Goal: Task Accomplishment & Management: Use online tool/utility

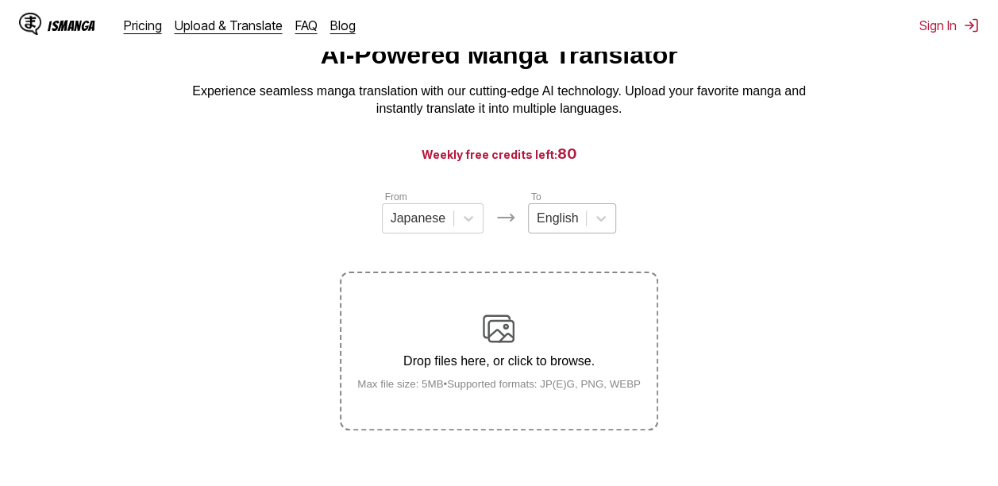
click at [545, 233] on div "English" at bounding box center [572, 218] width 88 height 30
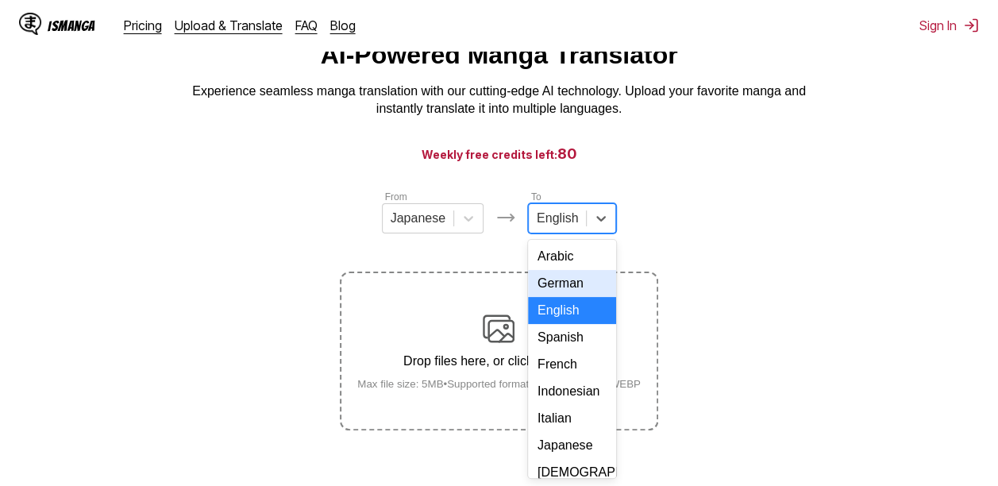
scroll to position [70, 0]
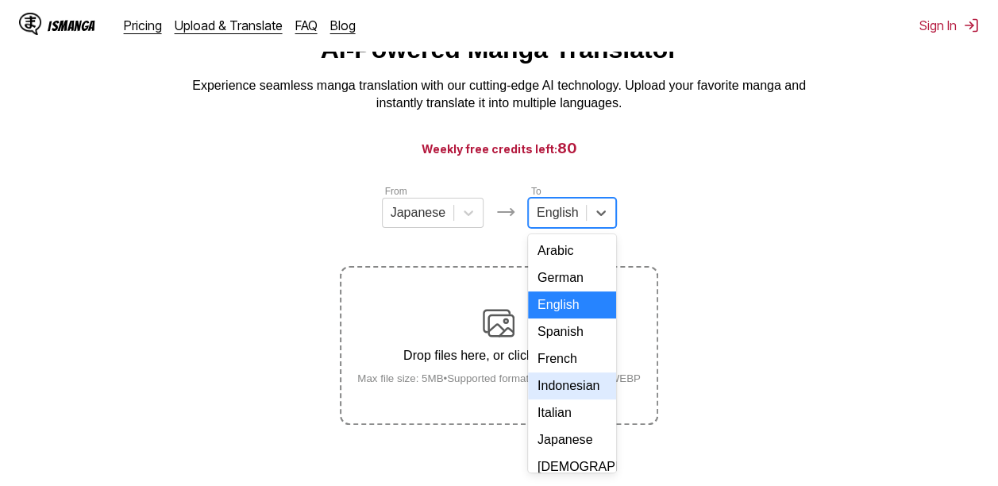
click at [585, 399] on div "Indonesian" at bounding box center [572, 385] width 88 height 27
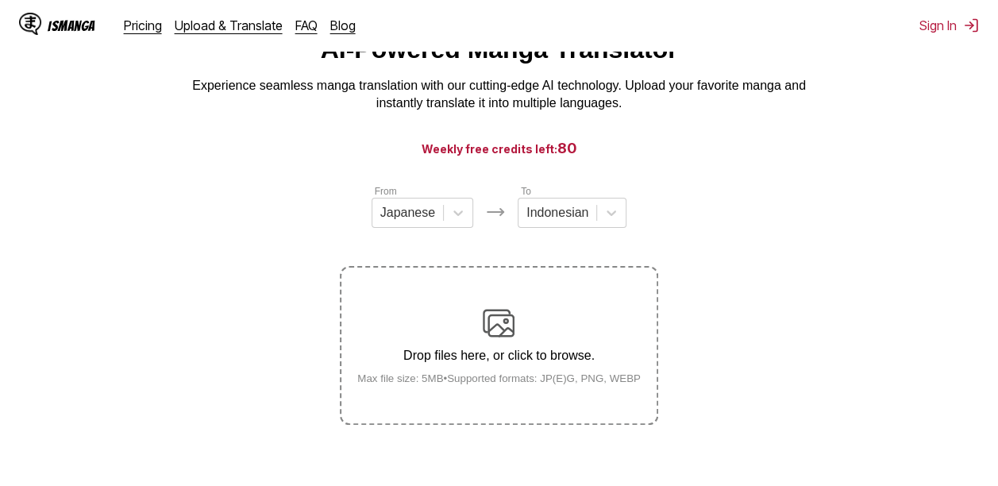
click at [515, 345] on div "Drop files here, or click to browse. Max file size: 5MB • Supported formats: JP…" at bounding box center [499, 345] width 309 height 77
click at [0, 0] on input "Drop files here, or click to browse. Max file size: 5MB • Supported formats: JP…" at bounding box center [0, 0] width 0 height 0
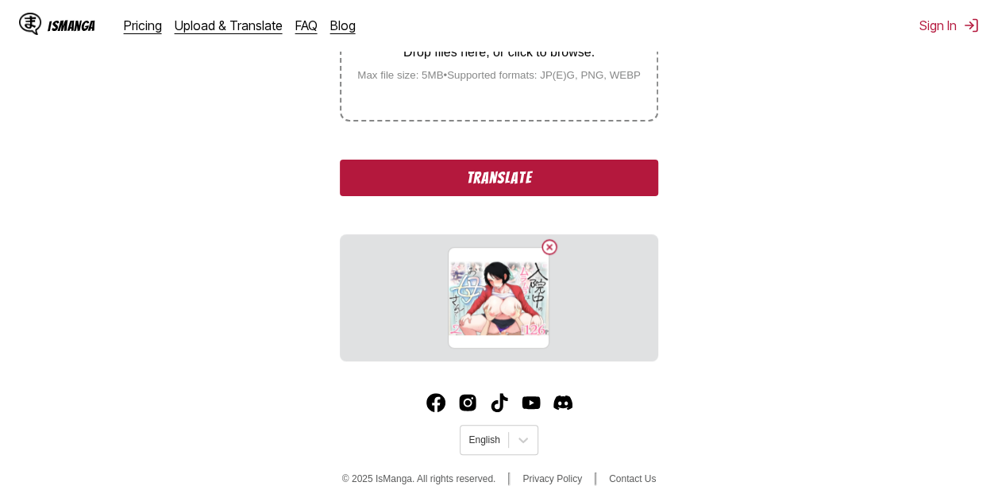
scroll to position [375, 0]
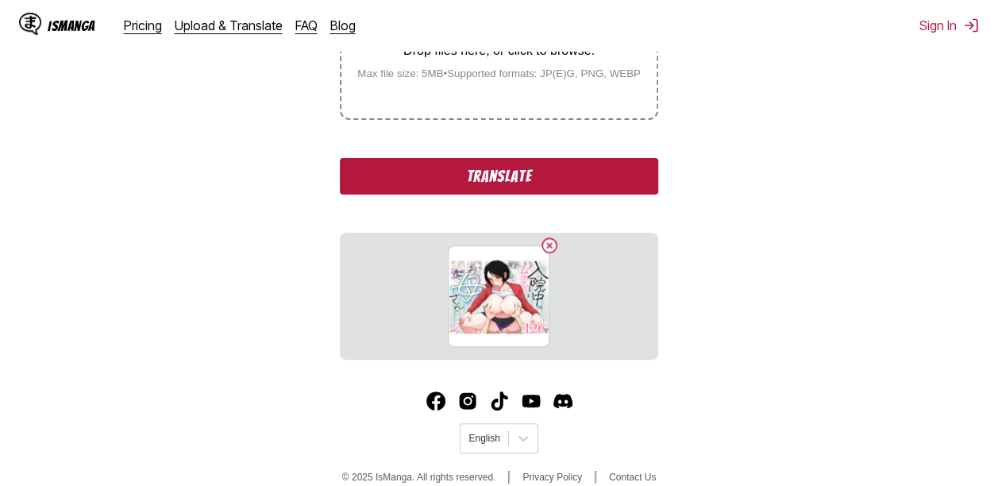
click at [523, 170] on button "Translate" at bounding box center [499, 176] width 318 height 37
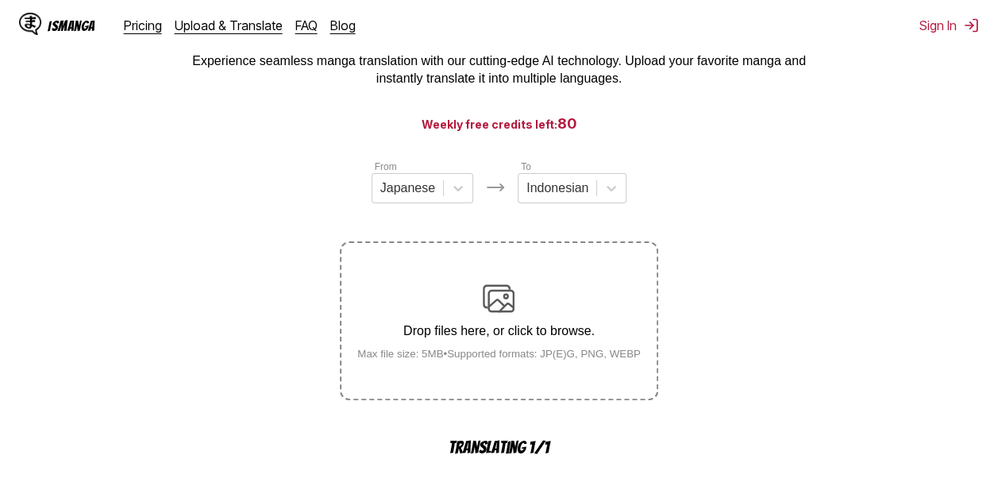
scroll to position [0, 0]
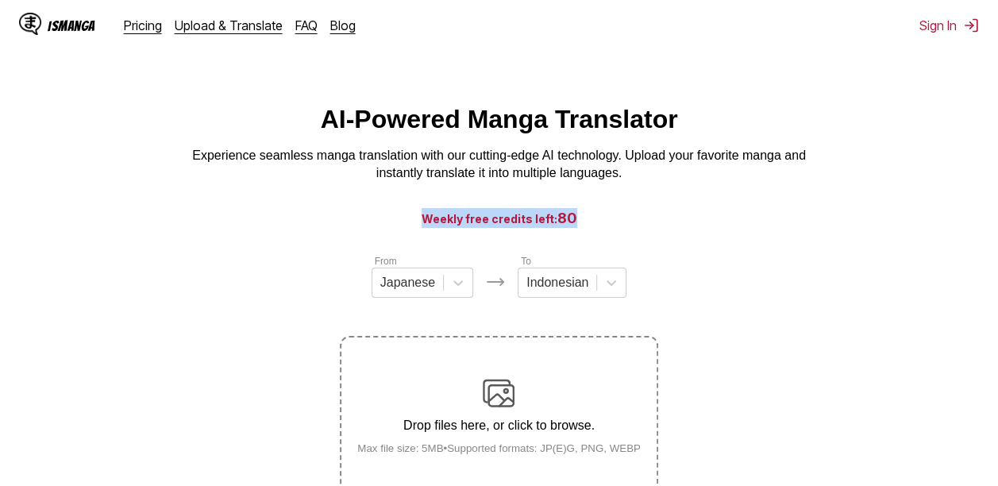
drag, startPoint x: 434, startPoint y: 218, endPoint x: 588, endPoint y: 213, distance: 154.9
click at [588, 213] on h3 "Weekly free credits left: 80" at bounding box center [499, 218] width 922 height 20
drag, startPoint x: 588, startPoint y: 213, endPoint x: 743, endPoint y: 271, distance: 165.3
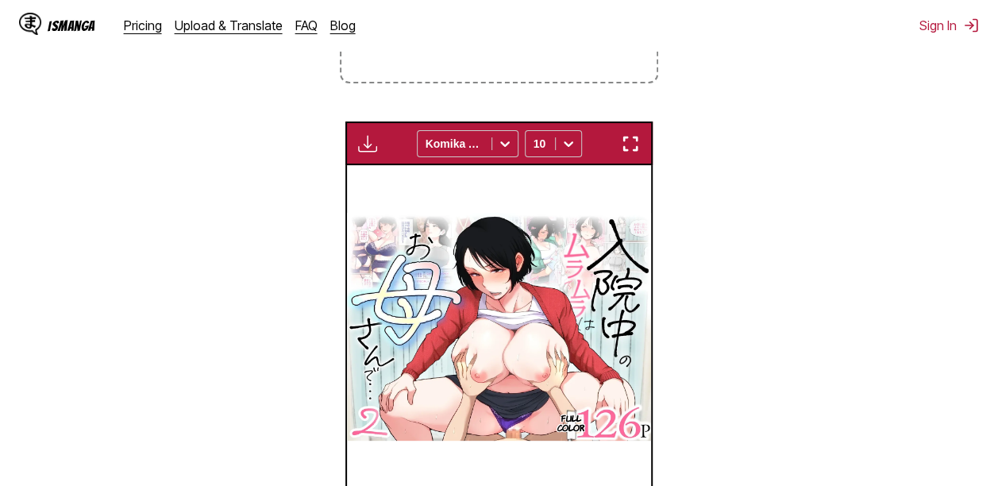
scroll to position [512, 0]
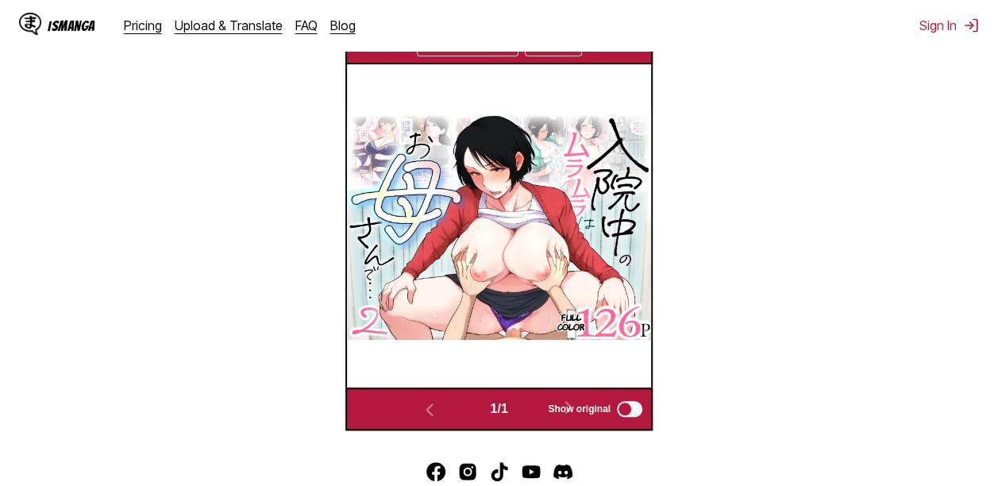
click at [564, 405] on span "Show original" at bounding box center [579, 408] width 63 height 11
click at [576, 413] on span "Show original" at bounding box center [579, 408] width 63 height 11
click at [637, 419] on label "Show original" at bounding box center [596, 409] width 97 height 21
click at [747, 295] on section "From Japanese To Indonesian Drop files here, or click to browse. Max file size:…" at bounding box center [499, 85] width 973 height 689
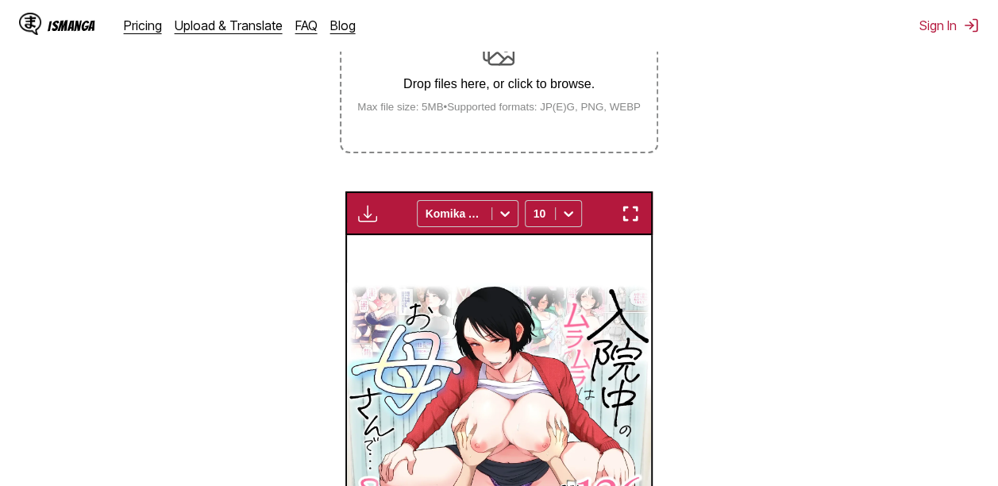
scroll to position [339, 0]
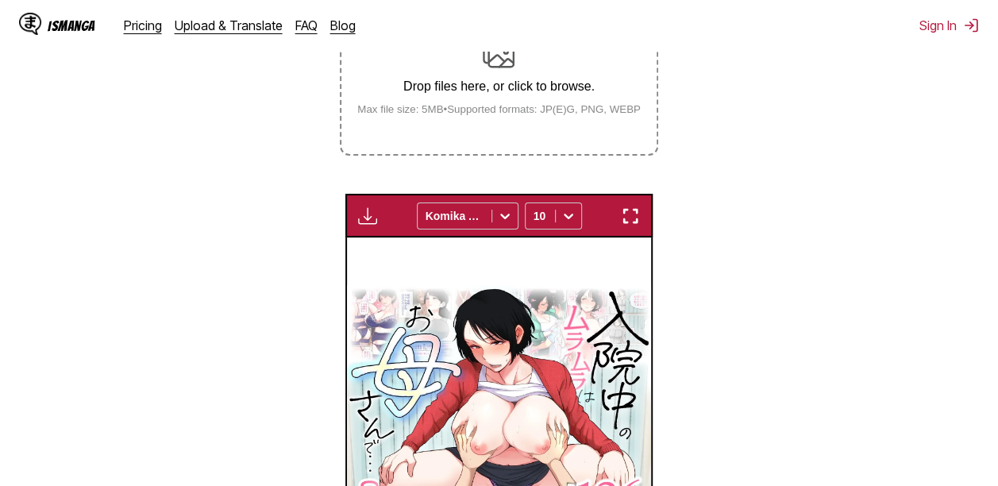
click at [487, 197] on div "Available for premium users only Komika Axis 10" at bounding box center [498, 216] width 307 height 44
click at [498, 213] on icon at bounding box center [505, 216] width 16 height 16
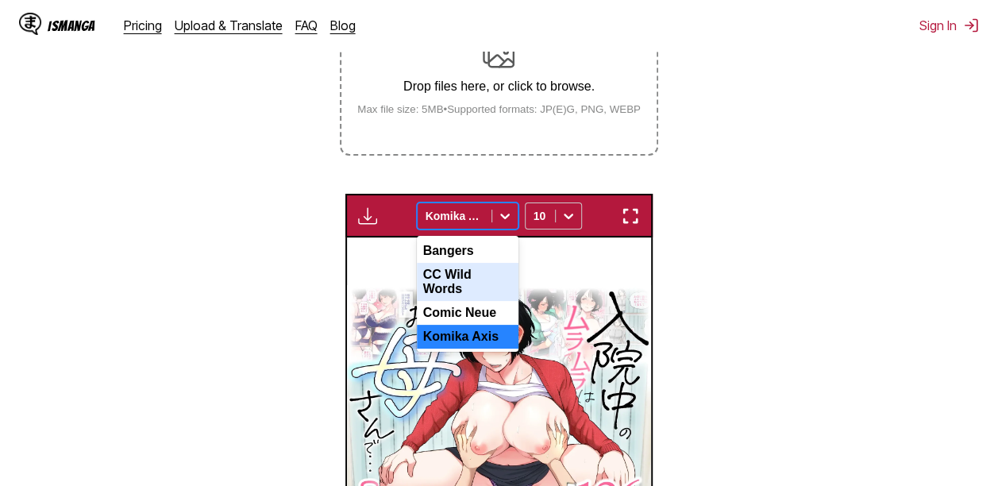
click at [476, 280] on div "CC Wild Words" at bounding box center [468, 282] width 102 height 38
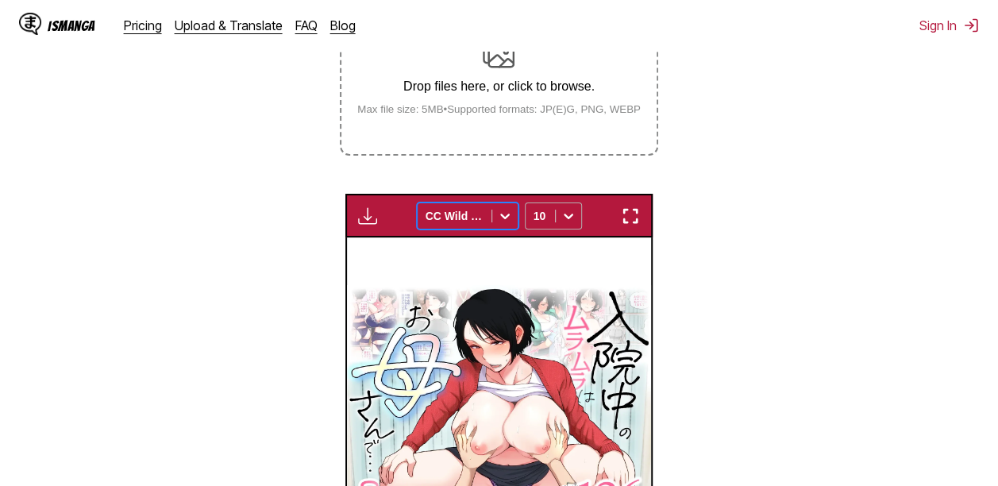
click at [565, 218] on icon at bounding box center [569, 217] width 10 height 6
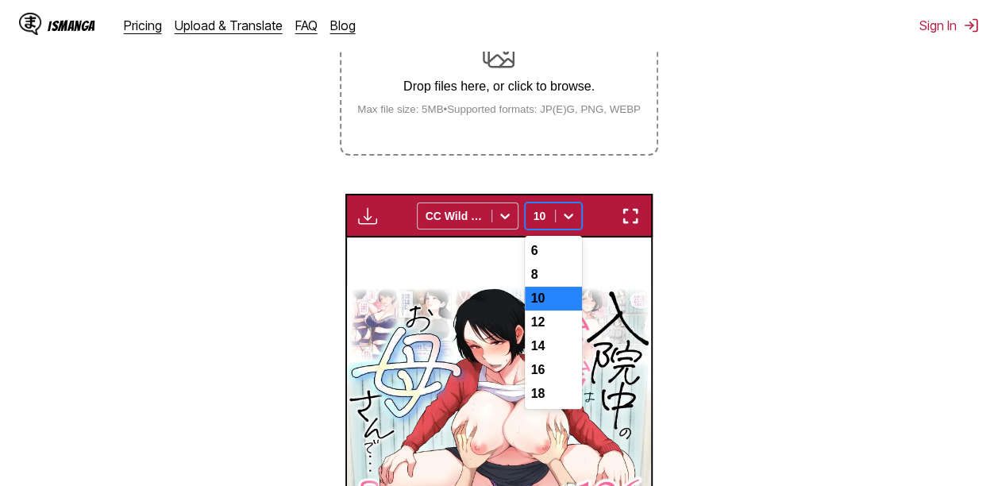
click at [565, 218] on icon at bounding box center [569, 217] width 10 height 6
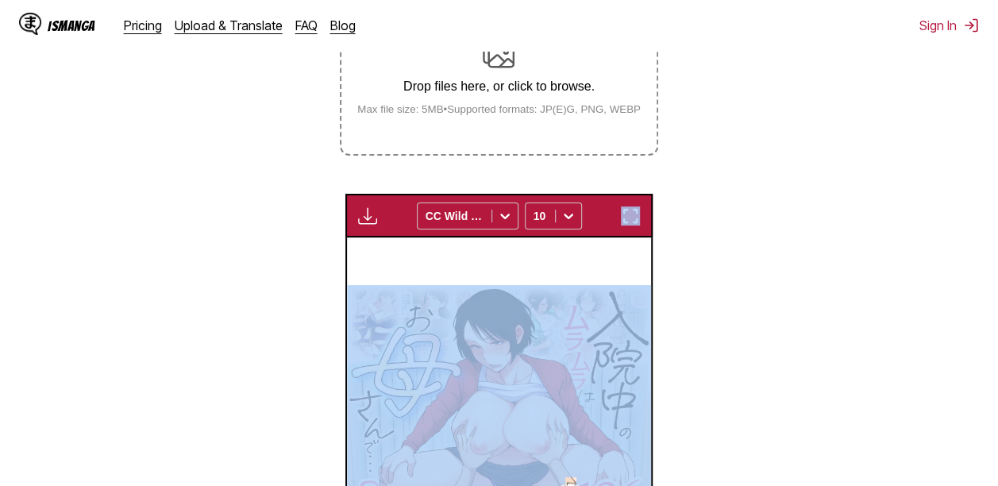
drag, startPoint x: 993, startPoint y: 263, endPoint x: 1001, endPoint y: 237, distance: 27.4
click at [997, 237] on html "IsManga Pricing Upload & Translate FAQ Blog Sign In Pricing Upload & Translate …" at bounding box center [499, 206] width 998 height 1090
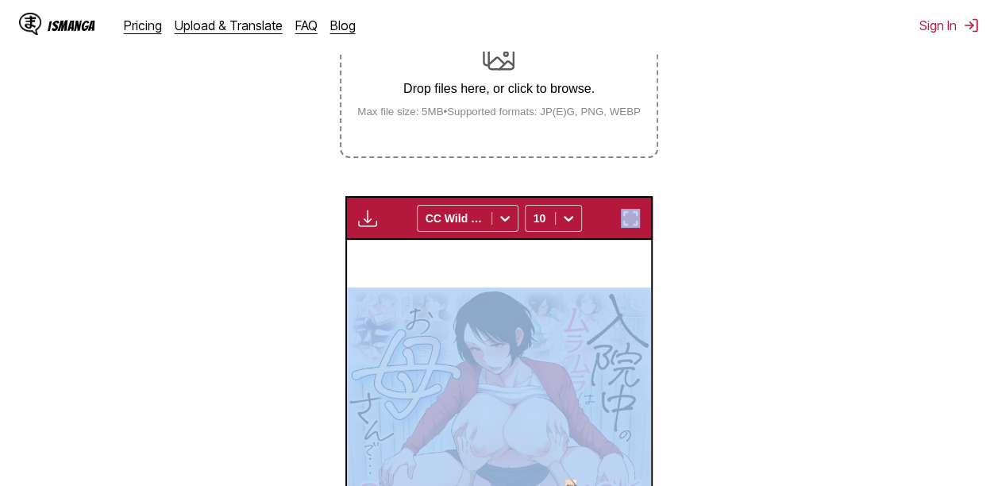
scroll to position [331, 0]
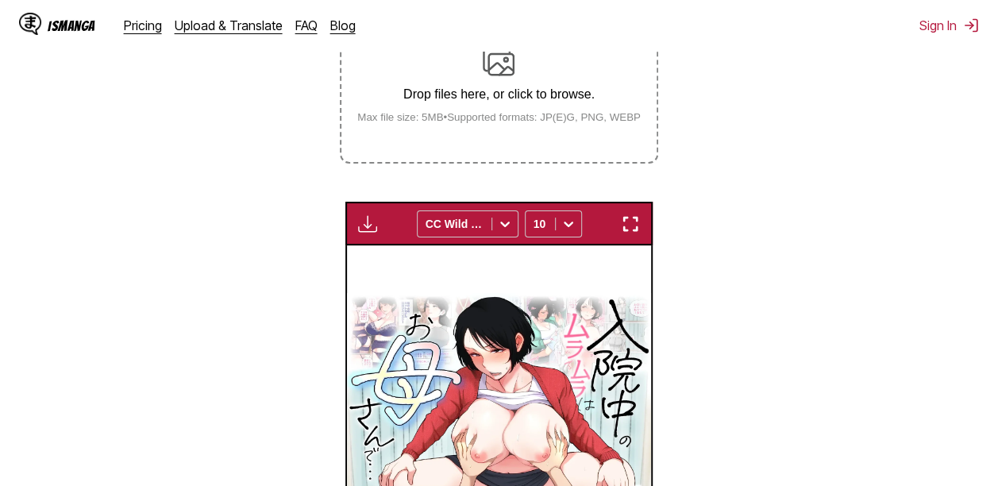
click at [437, 136] on label "Drop files here, or click to browse. Max file size: 5MB • Supported formats: JP…" at bounding box center [498, 84] width 314 height 156
click at [0, 0] on input "Drop files here, or click to browse. Max file size: 5MB • Supported formats: JP…" at bounding box center [0, 0] width 0 height 0
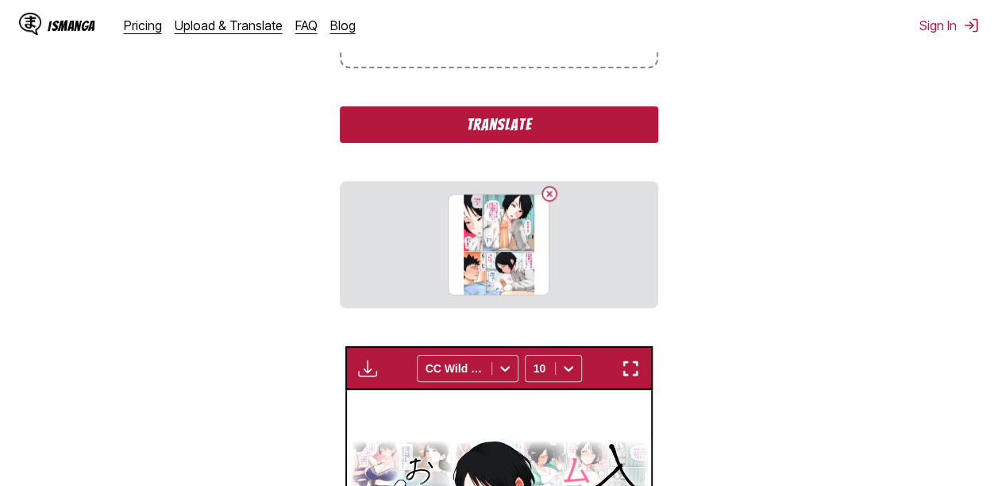
scroll to position [465, 0]
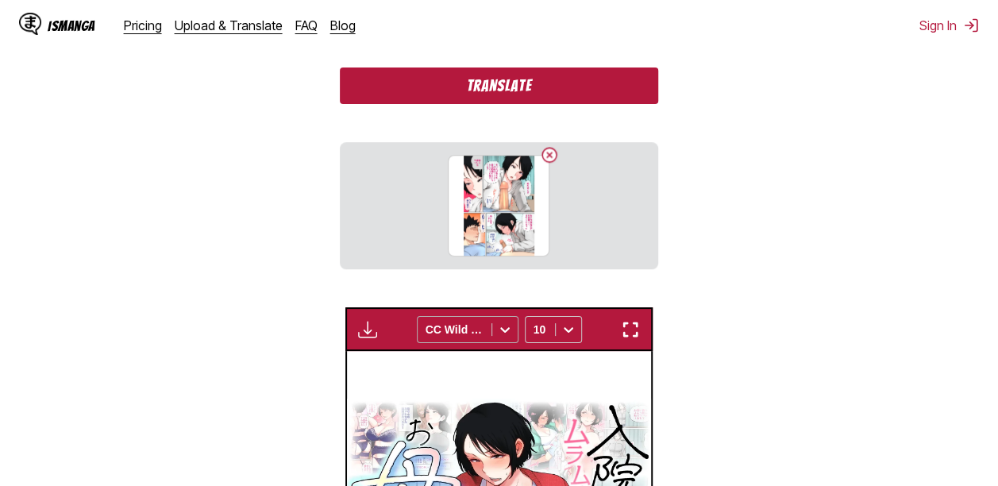
click at [472, 337] on div at bounding box center [455, 330] width 58 height 16
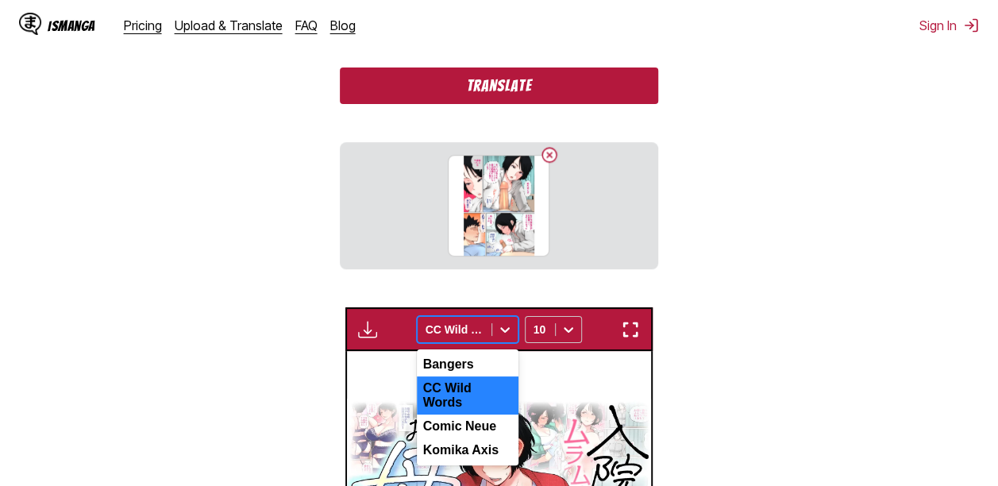
click at [472, 337] on div at bounding box center [455, 330] width 58 height 16
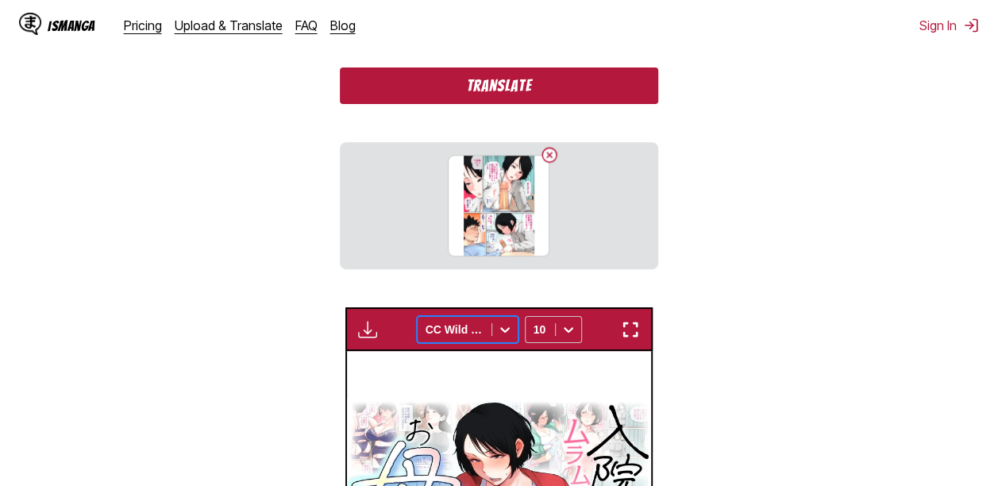
click at [492, 94] on button "Translate" at bounding box center [499, 85] width 318 height 37
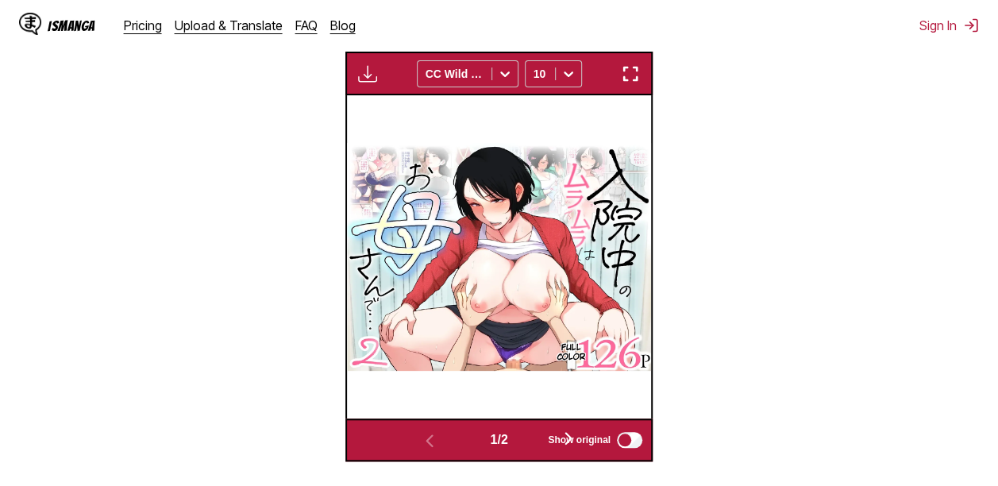
scroll to position [664, 0]
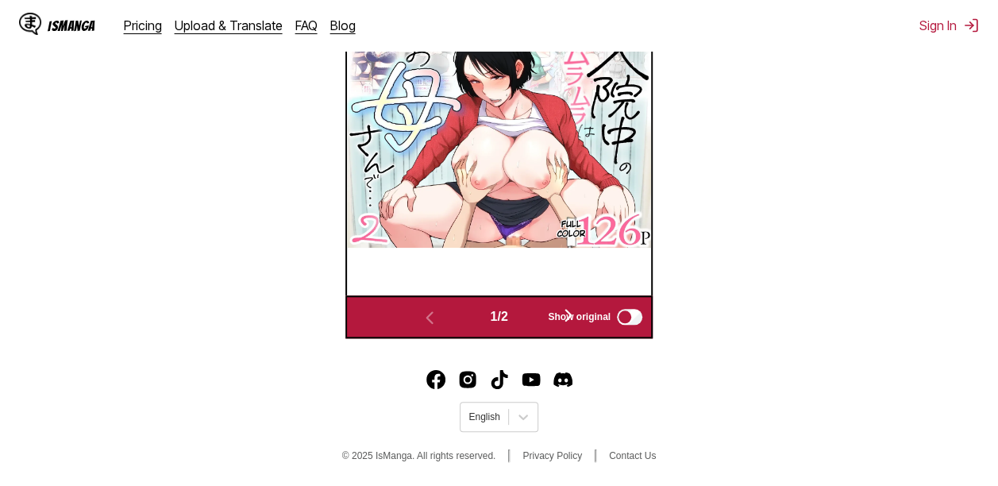
click at [577, 311] on span "Show original" at bounding box center [579, 316] width 63 height 11
click at [572, 312] on span "Show original" at bounding box center [579, 316] width 63 height 11
click at [552, 311] on span "Show original" at bounding box center [579, 316] width 63 height 11
click at [573, 311] on span "Show original" at bounding box center [579, 316] width 63 height 11
click at [534, 318] on button "button" at bounding box center [568, 316] width 95 height 23
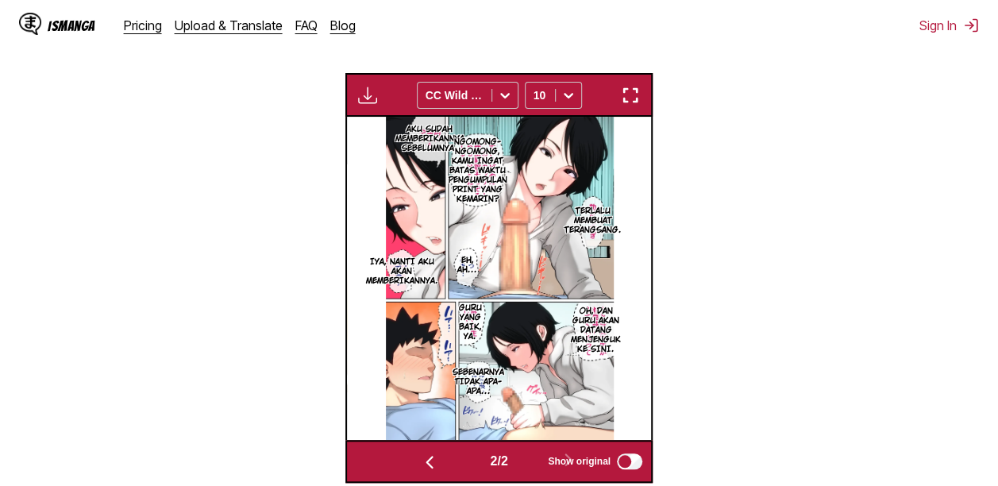
scroll to position [458, 0]
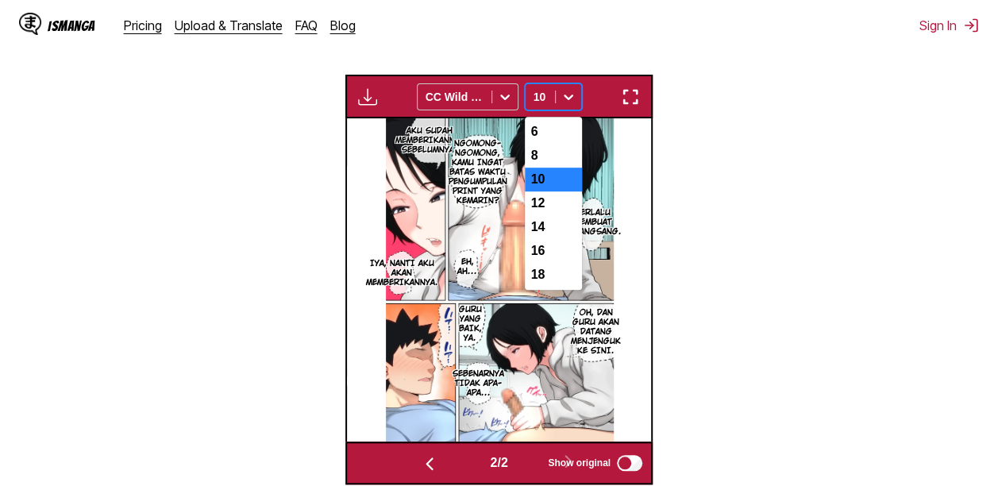
click at [537, 91] on div at bounding box center [540, 97] width 13 height 16
click at [542, 133] on div "6" at bounding box center [553, 132] width 57 height 24
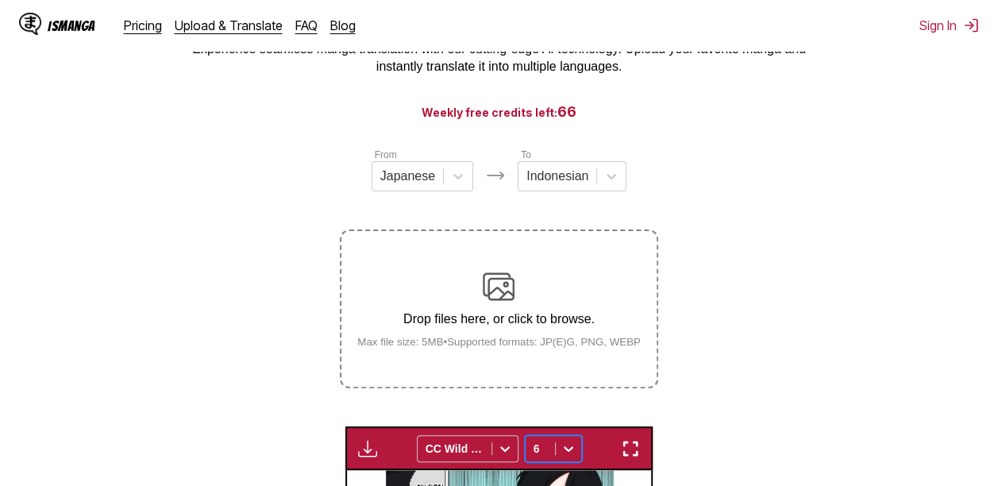
scroll to position [103, 0]
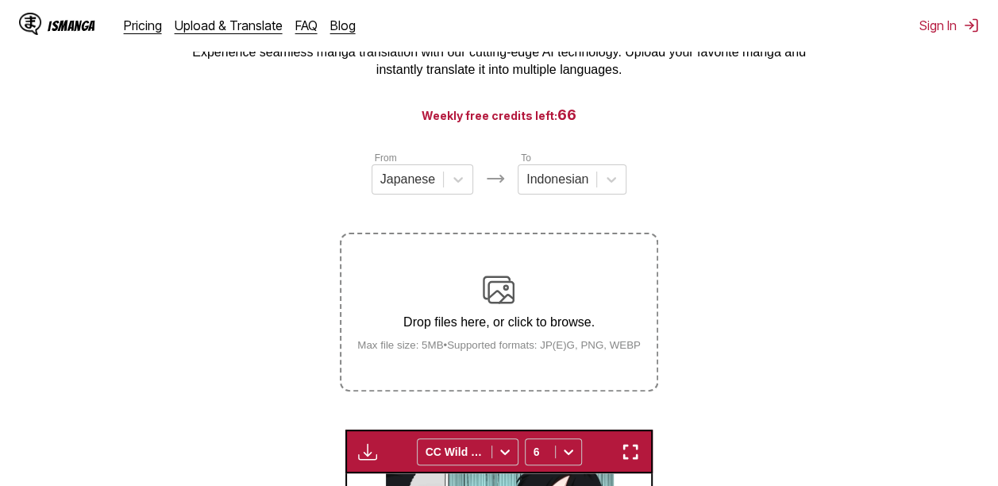
click at [484, 280] on img at bounding box center [499, 290] width 32 height 32
click at [0, 0] on input "Drop files here, or click to browse. Max file size: 5MB • Supported formats: JP…" at bounding box center [0, 0] width 0 height 0
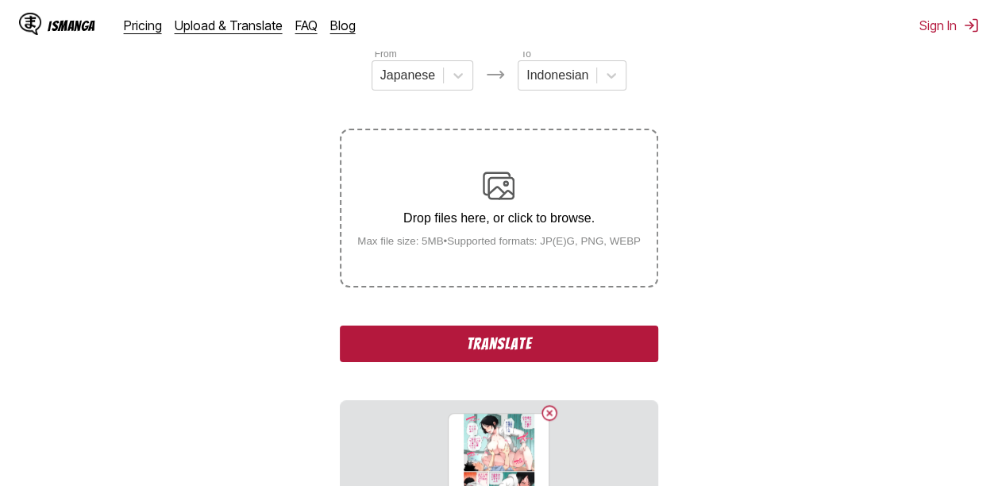
scroll to position [210, 0]
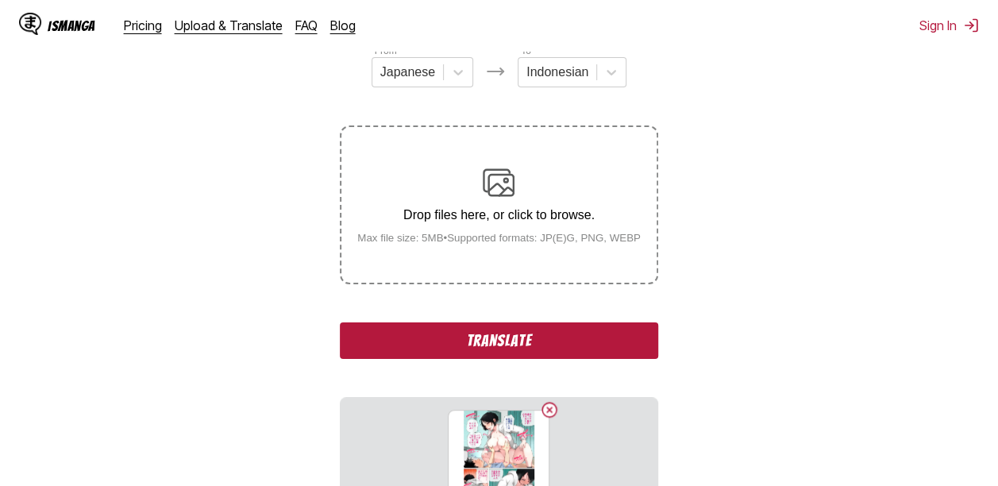
click at [642, 342] on button "Translate" at bounding box center [499, 340] width 318 height 37
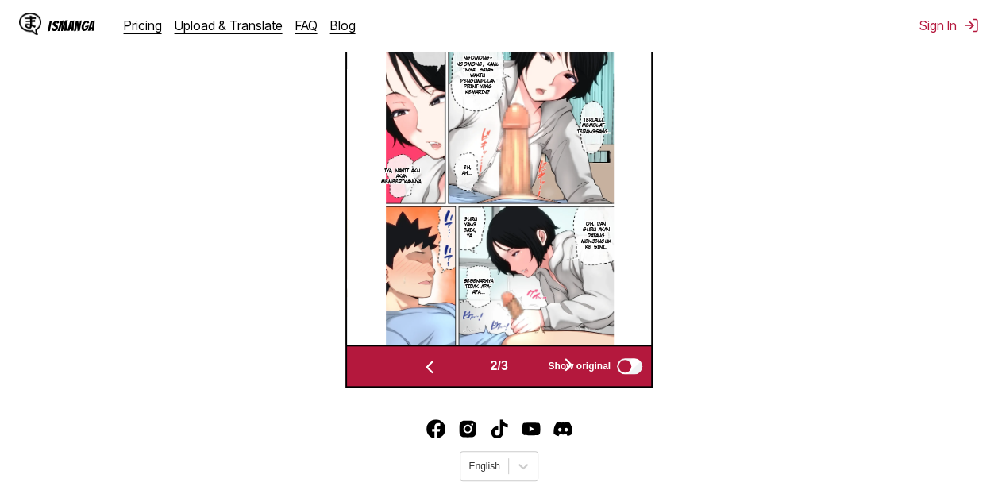
scroll to position [613, 0]
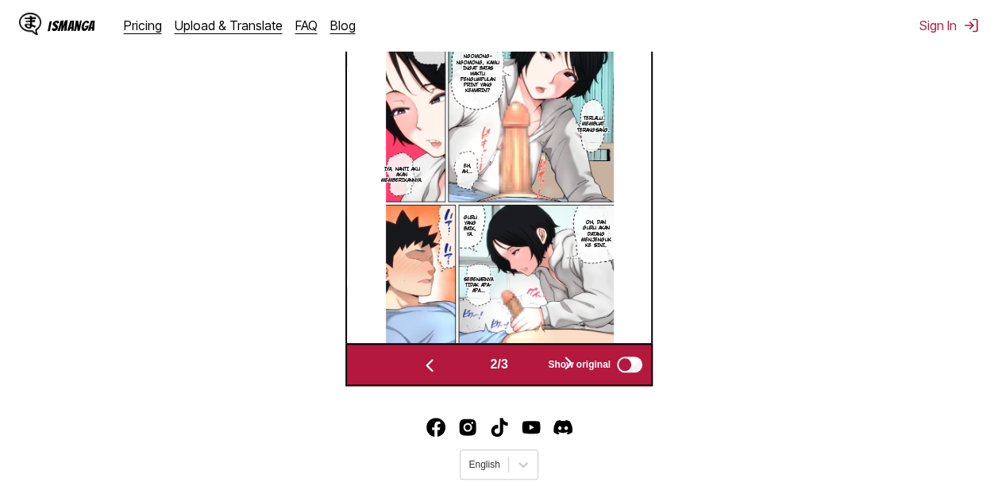
click at [532, 374] on button "button" at bounding box center [568, 364] width 95 height 23
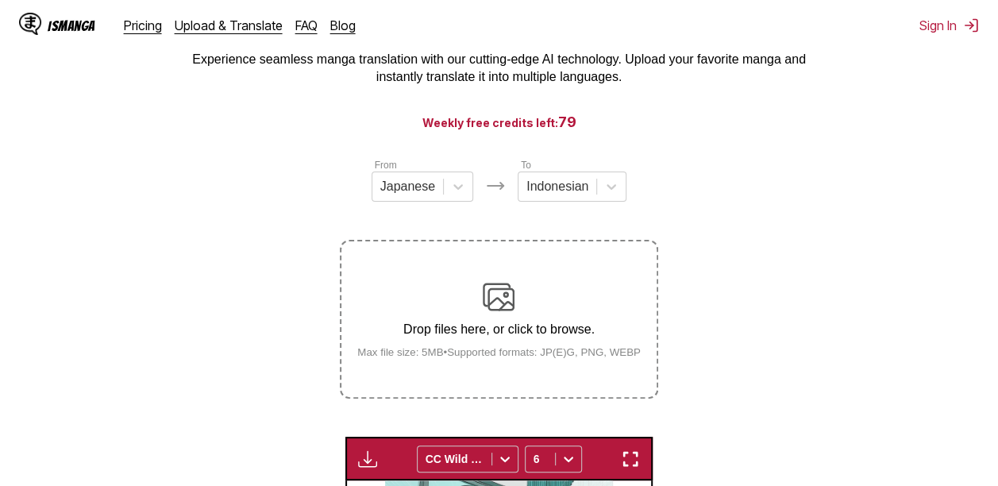
scroll to position [63, 0]
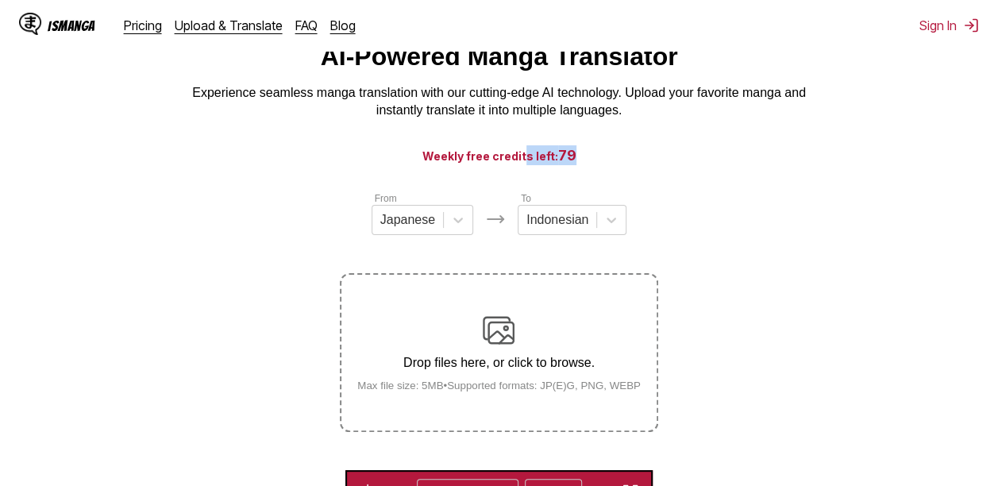
drag, startPoint x: 526, startPoint y: 164, endPoint x: 625, endPoint y: 147, distance: 100.8
click at [625, 147] on main "AI-Powered Manga Translator Experience seamless manga translation with our cutt…" at bounding box center [499, 461] width 998 height 838
drag, startPoint x: 625, startPoint y: 147, endPoint x: 680, endPoint y: 195, distance: 73.1
drag, startPoint x: 696, startPoint y: 191, endPoint x: 565, endPoint y: 191, distance: 130.2
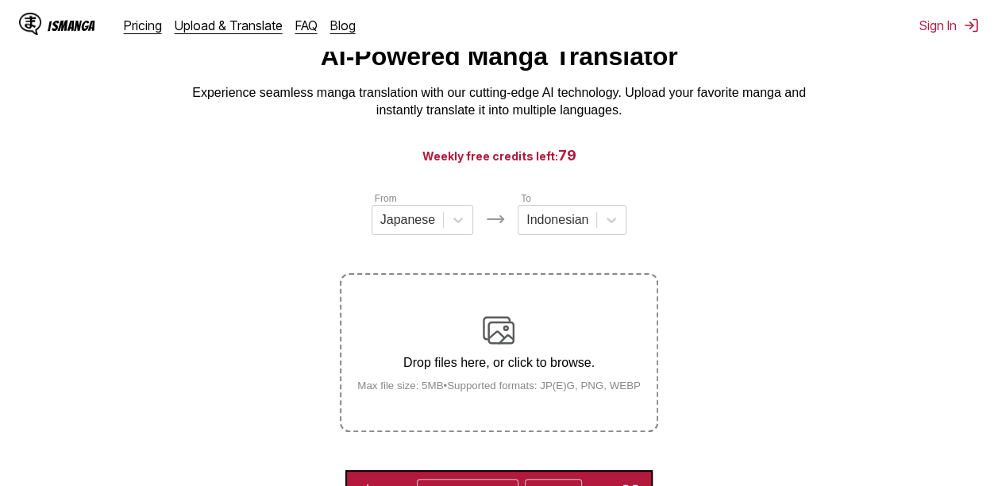
click at [572, 195] on main "AI-Powered Manga Translator Experience seamless manga translation with our cutt…" at bounding box center [499, 461] width 998 height 838
drag, startPoint x: 557, startPoint y: 164, endPoint x: 581, endPoint y: 168, distance: 25.1
click at [581, 165] on h3 "Weekly free credits left: 79" at bounding box center [499, 155] width 922 height 20
drag, startPoint x: 581, startPoint y: 168, endPoint x: 645, endPoint y: 168, distance: 63.5
click at [645, 165] on h3 "Weekly free credits left: 79" at bounding box center [499, 155] width 922 height 20
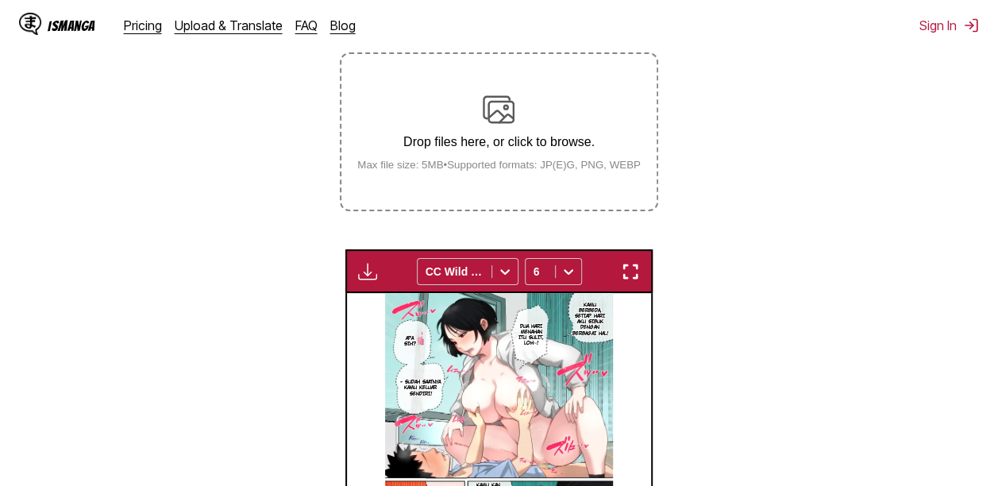
scroll to position [287, 0]
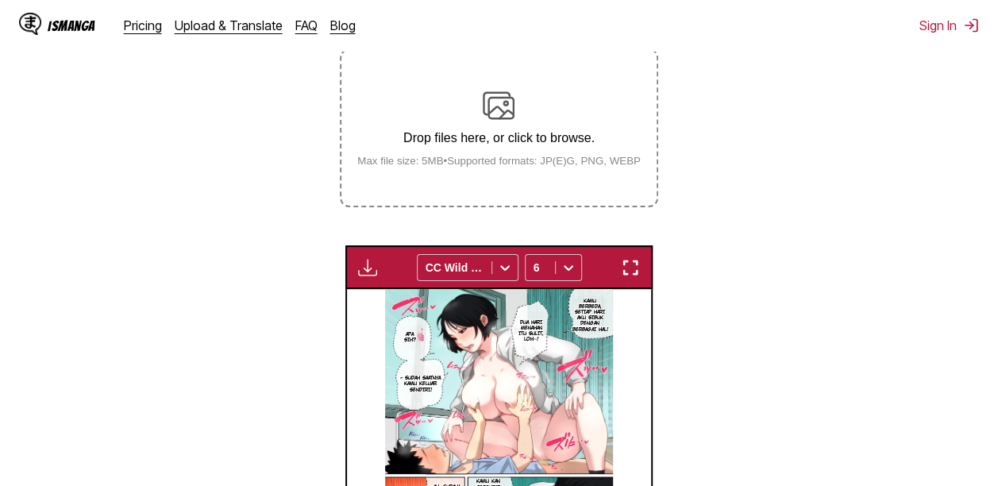
click at [372, 262] on img "button" at bounding box center [367, 267] width 19 height 19
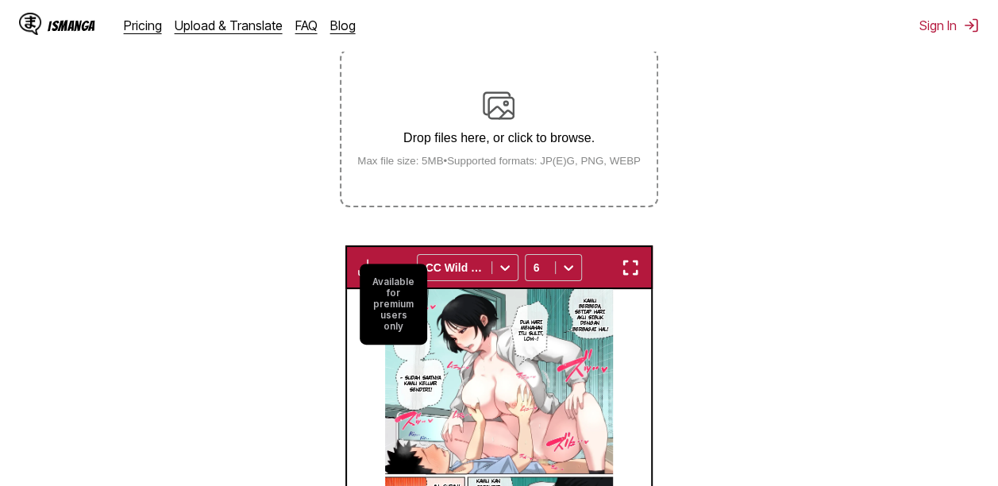
click at [694, 256] on section "From Japanese To Indonesian Drop files here, or click to browse. Max file size:…" at bounding box center [499, 310] width 973 height 689
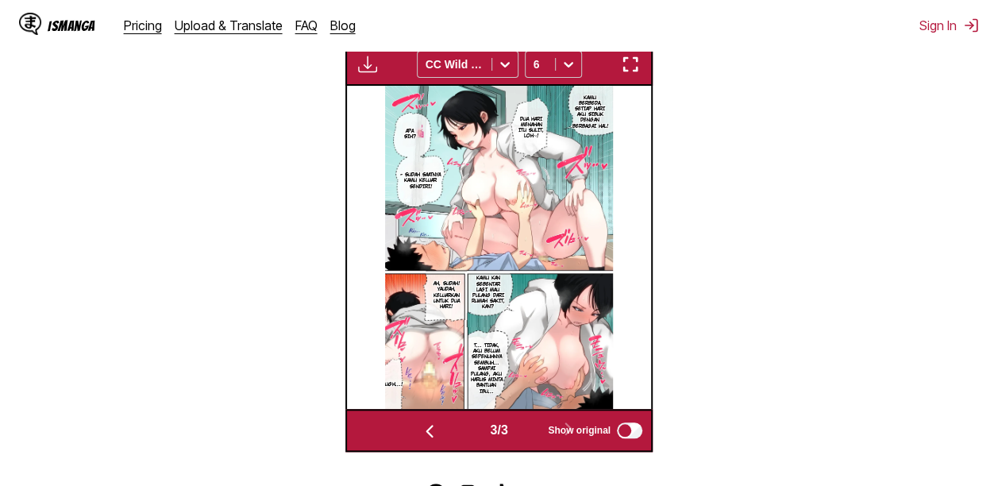
scroll to position [607, 0]
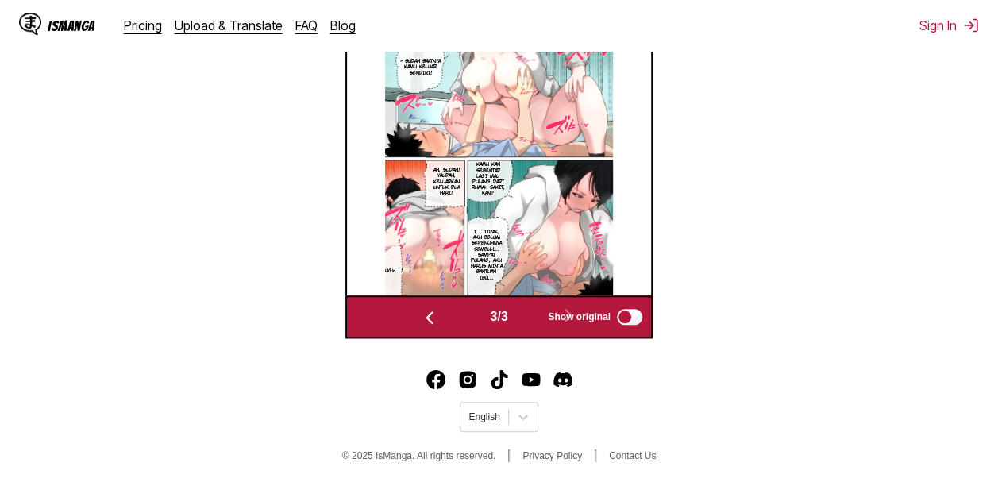
click at [420, 320] on img "button" at bounding box center [429, 317] width 19 height 19
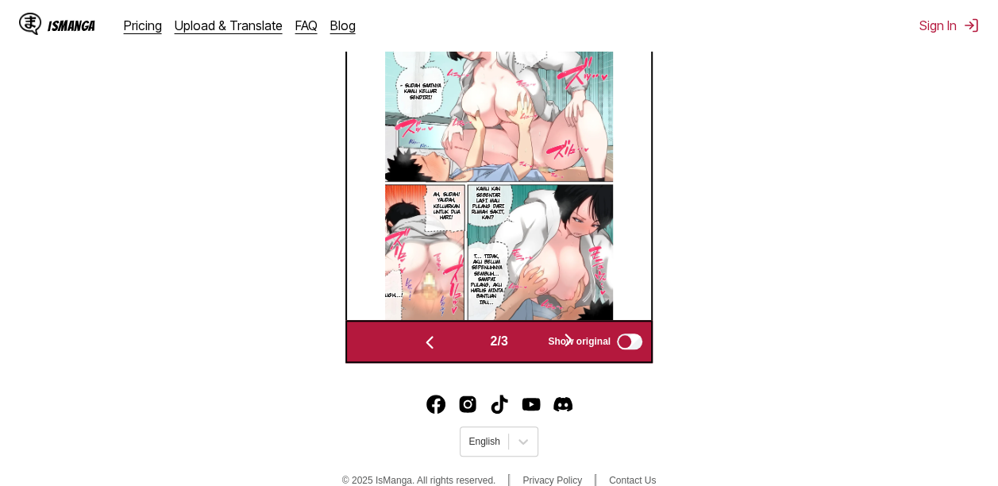
scroll to position [0, 304]
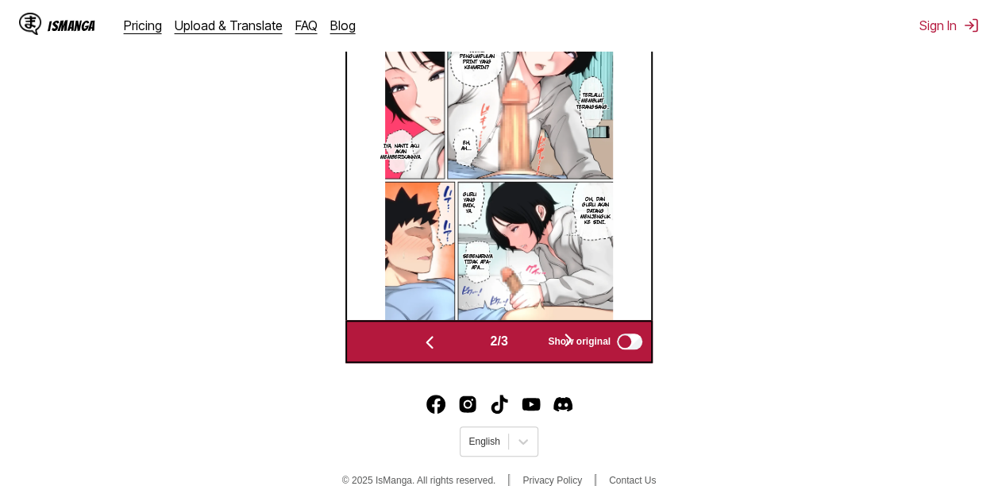
click at [418, 320] on img at bounding box center [499, 158] width 229 height 323
click at [434, 345] on img "button" at bounding box center [429, 342] width 19 height 19
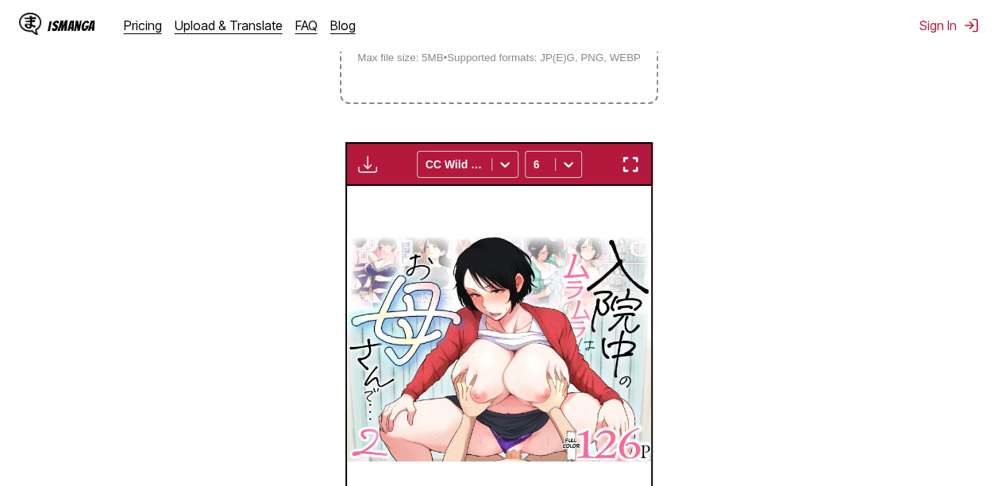
scroll to position [389, 0]
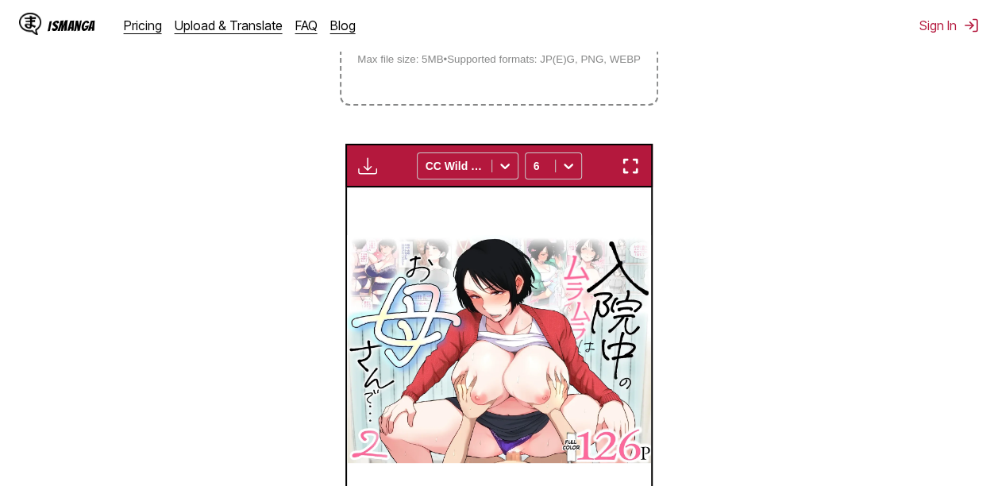
click at [364, 170] on img "button" at bounding box center [367, 165] width 19 height 19
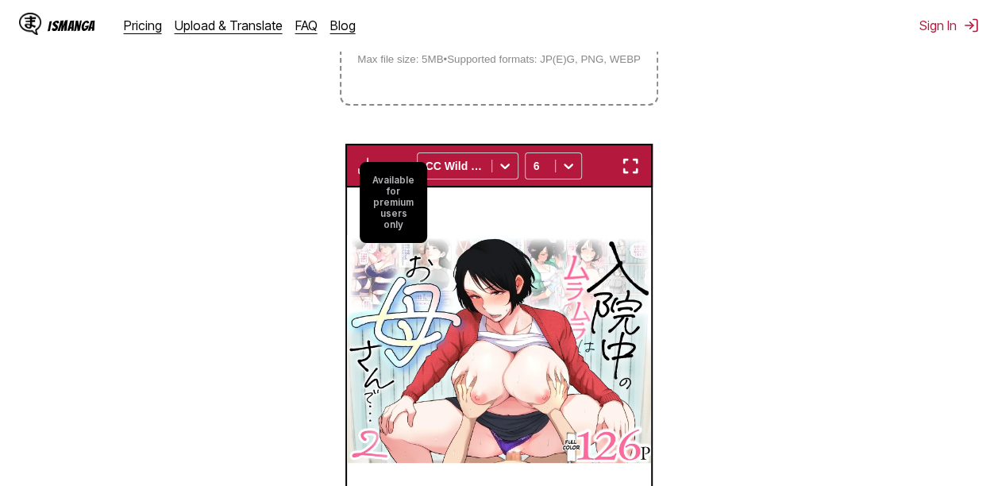
click at [391, 200] on small "Available for premium users only" at bounding box center [393, 202] width 67 height 81
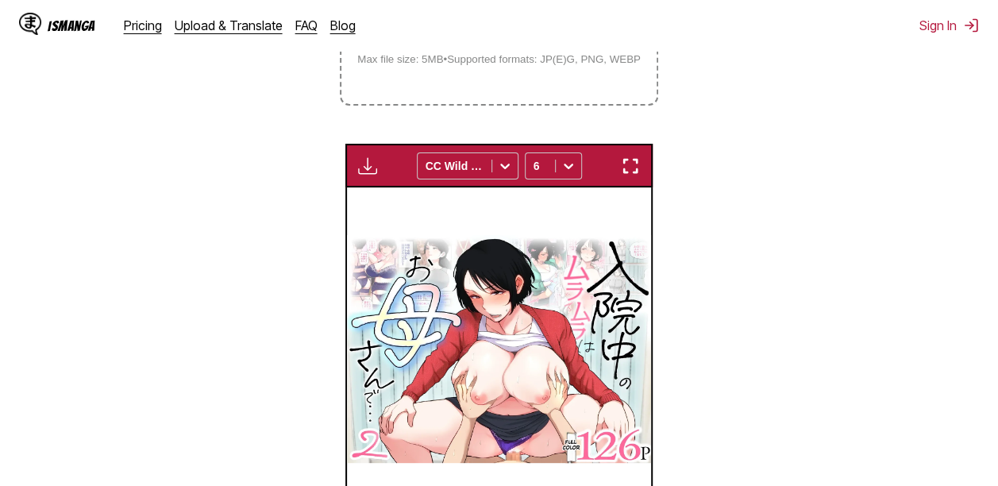
click at [642, 167] on button "button" at bounding box center [630, 166] width 29 height 21
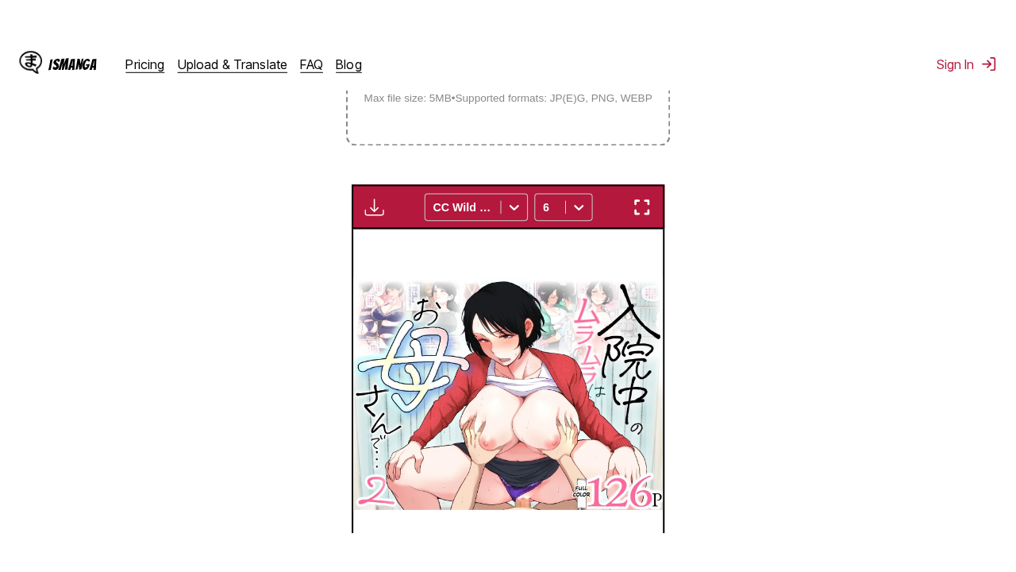
scroll to position [195, 0]
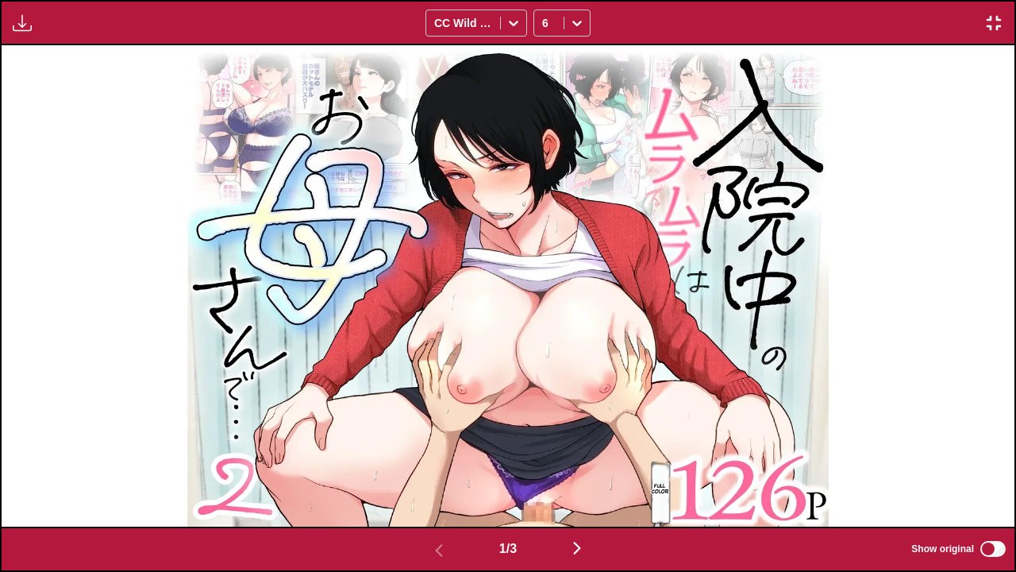
click at [600, 485] on button "button" at bounding box center [577, 549] width 95 height 23
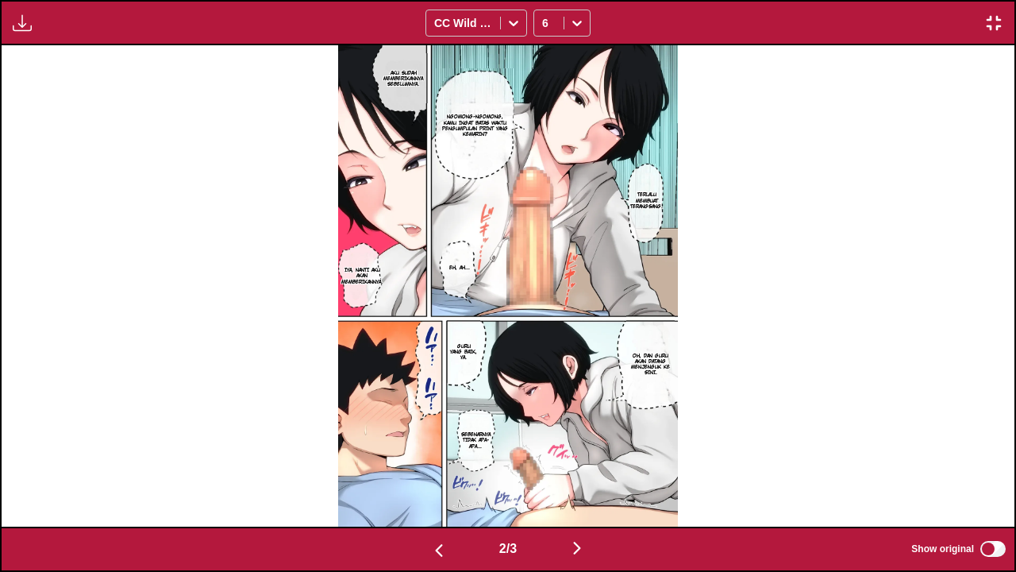
click at [599, 485] on button "button" at bounding box center [577, 549] width 95 height 23
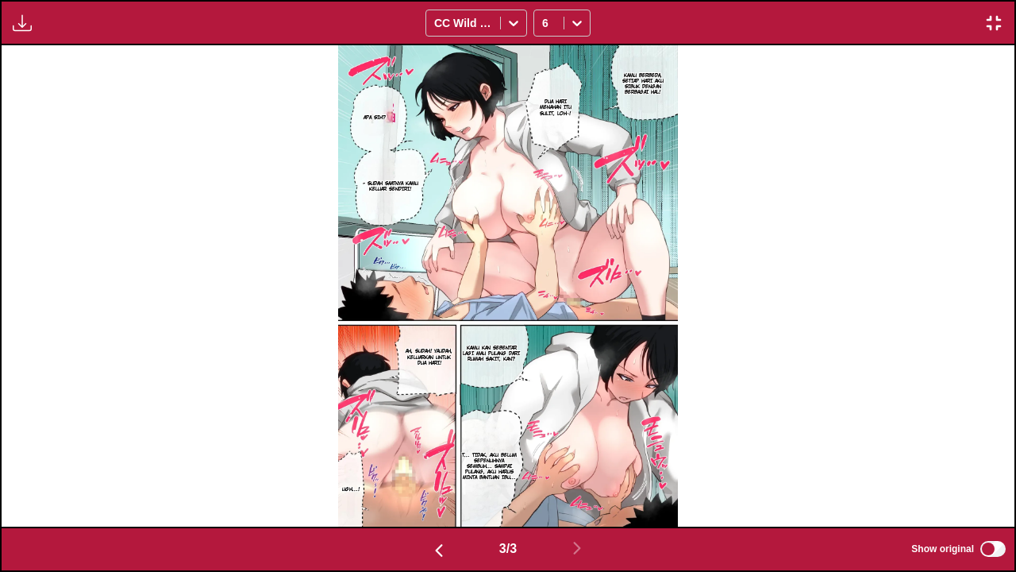
click at [997, 0] on div "Available for premium users only CC Wild Words 6" at bounding box center [508, 22] width 1016 height 45
click at [997, 14] on img "button" at bounding box center [994, 22] width 19 height 19
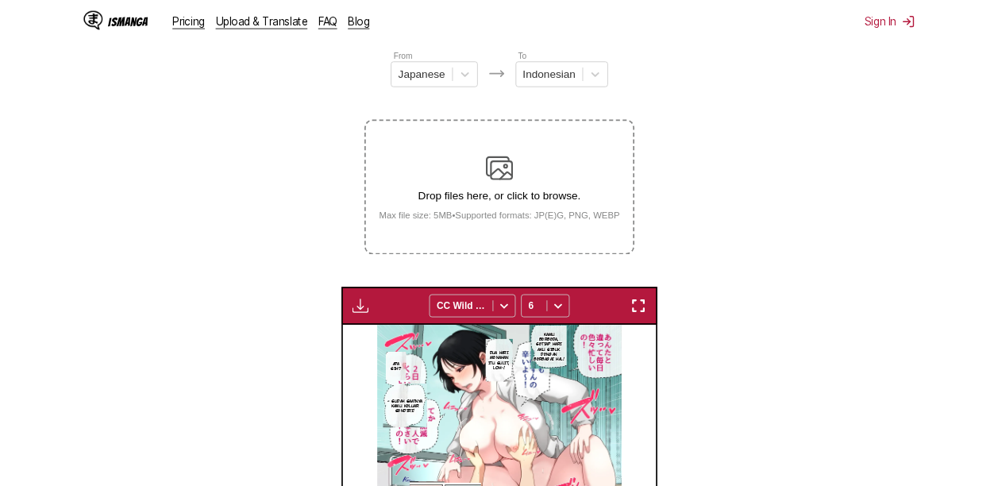
scroll to position [0, 608]
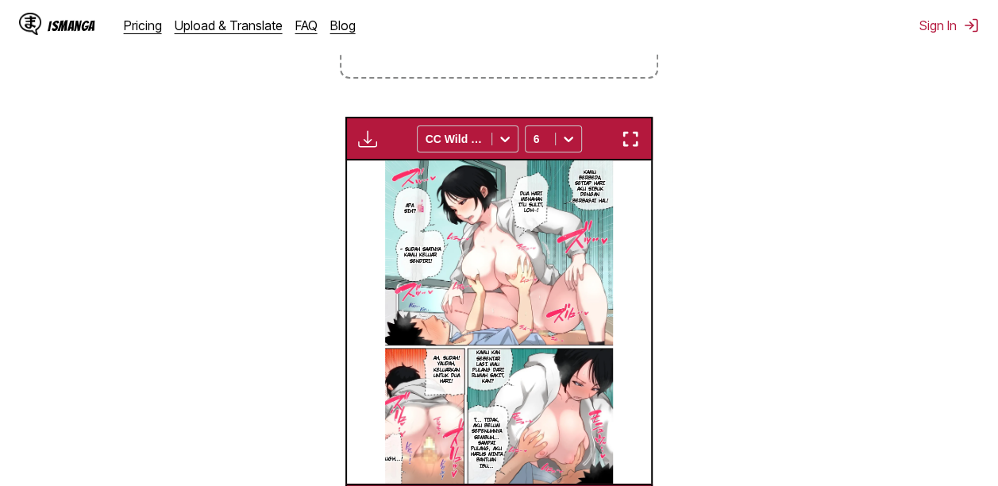
click at [364, 143] on img "button" at bounding box center [367, 138] width 19 height 19
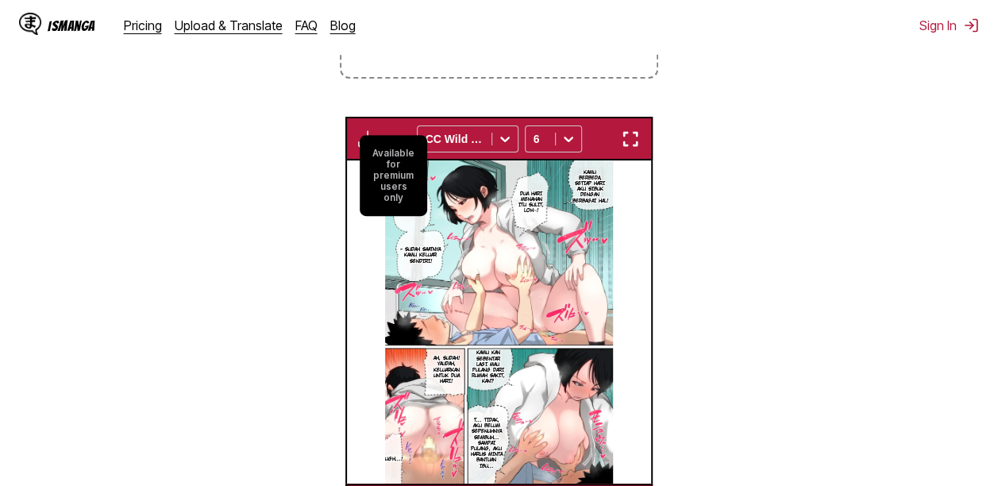
click at [366, 145] on small "Available for premium users only" at bounding box center [393, 175] width 67 height 81
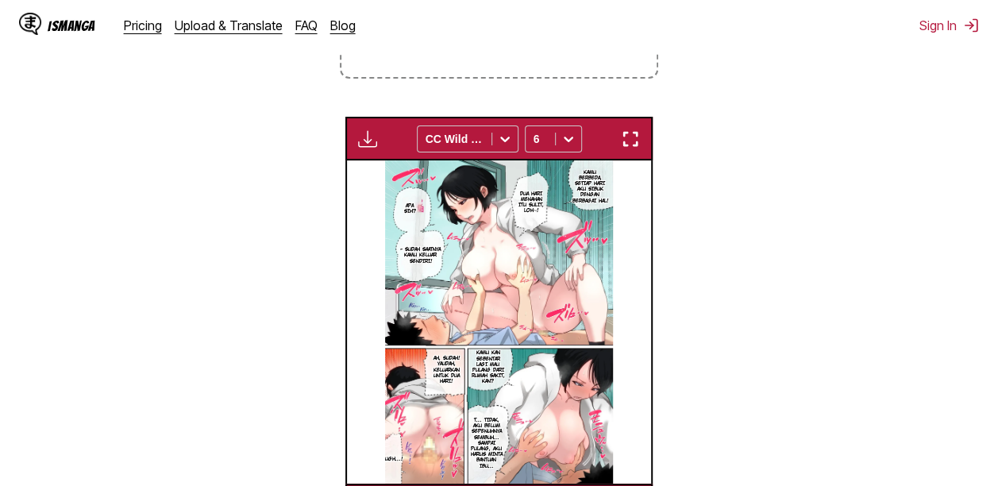
click at [936, 17] on div "IsManga Pricing Upload & Translate FAQ Blog Sign In Pricing Upload & Translate …" at bounding box center [499, 25] width 998 height 51
click at [943, 29] on button "Sign In" at bounding box center [950, 25] width 60 height 16
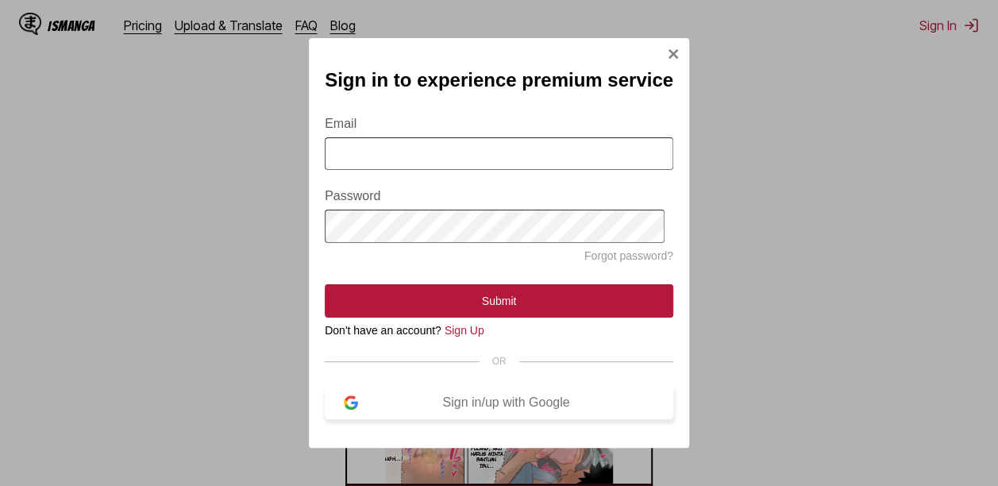
click at [501, 408] on div "Sign in/up with Google" at bounding box center [506, 402] width 296 height 14
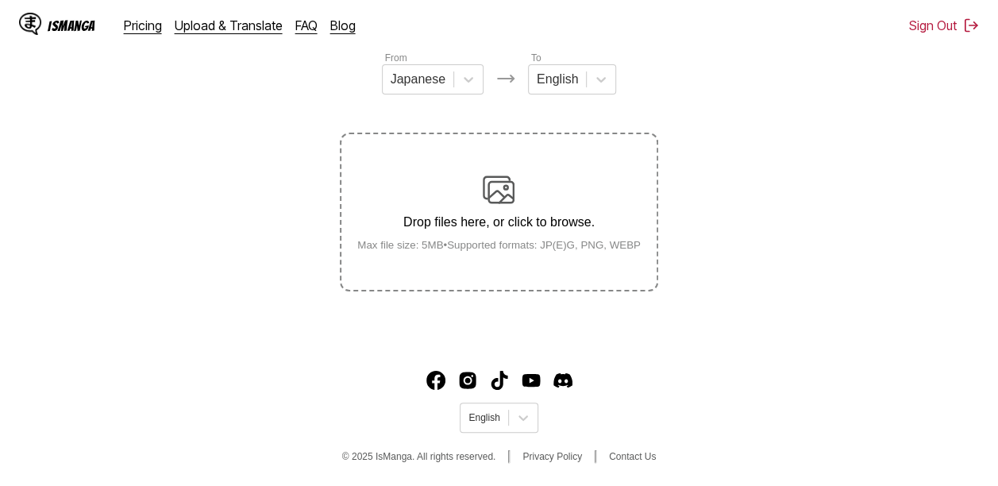
scroll to position [189, 0]
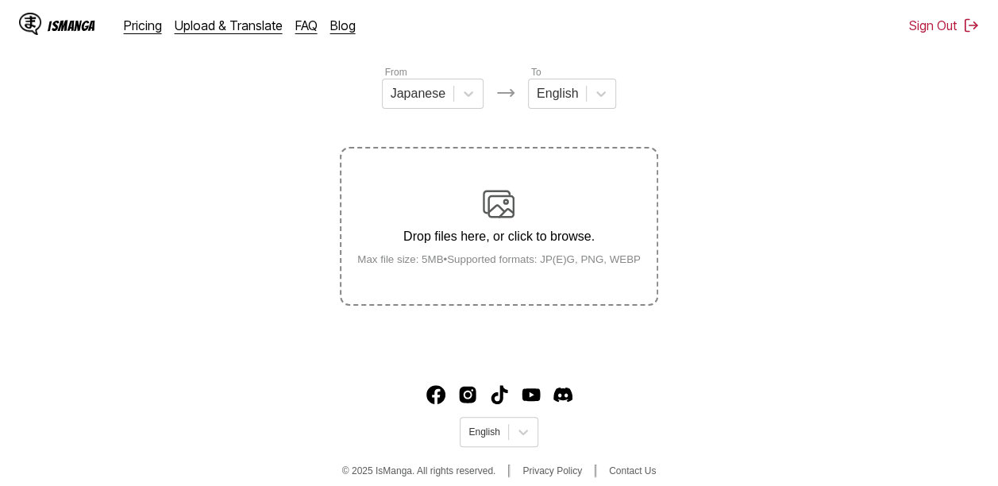
click at [581, 229] on div "Drop files here, or click to browse. Max file size: 5MB • Supported formats: JP…" at bounding box center [499, 226] width 309 height 77
click at [0, 0] on input "Drop files here, or click to browse. Max file size: 5MB • Supported formats: JP…" at bounding box center [0, 0] width 0 height 0
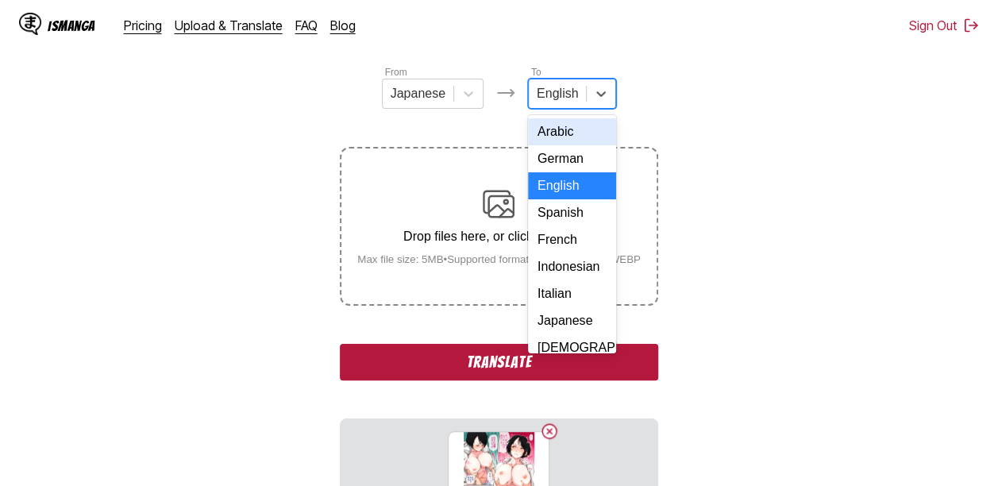
click at [573, 102] on div at bounding box center [557, 93] width 41 height 17
click at [579, 280] on div "Indonesian" at bounding box center [572, 266] width 88 height 27
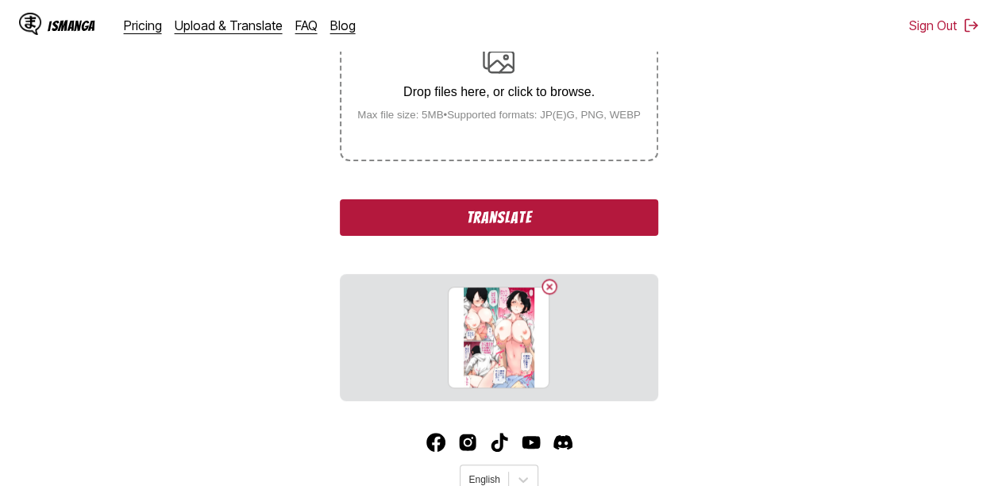
scroll to position [399, 0]
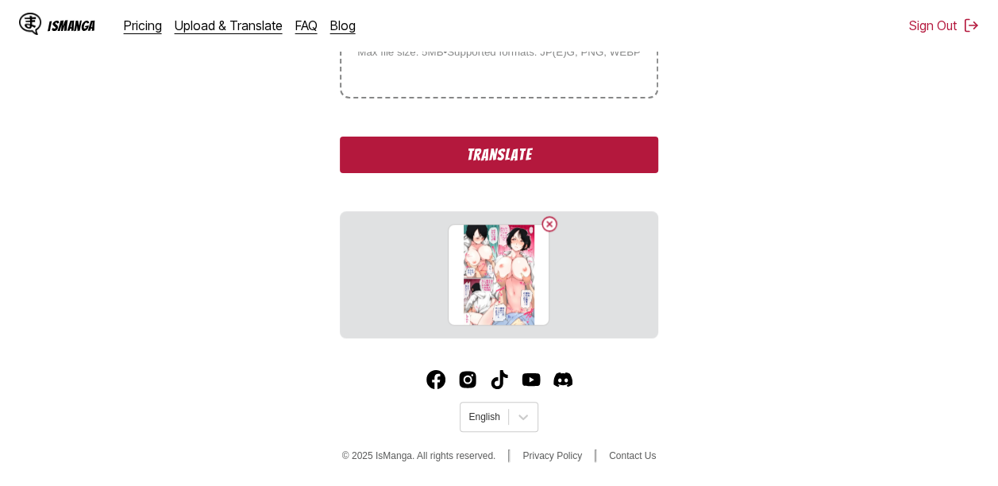
click at [438, 161] on button "Translate" at bounding box center [499, 155] width 318 height 37
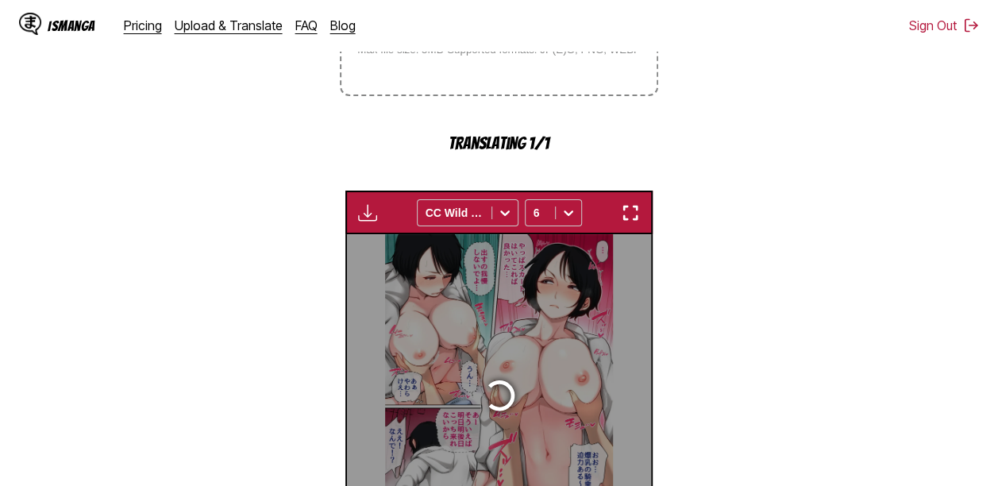
scroll to position [523, 0]
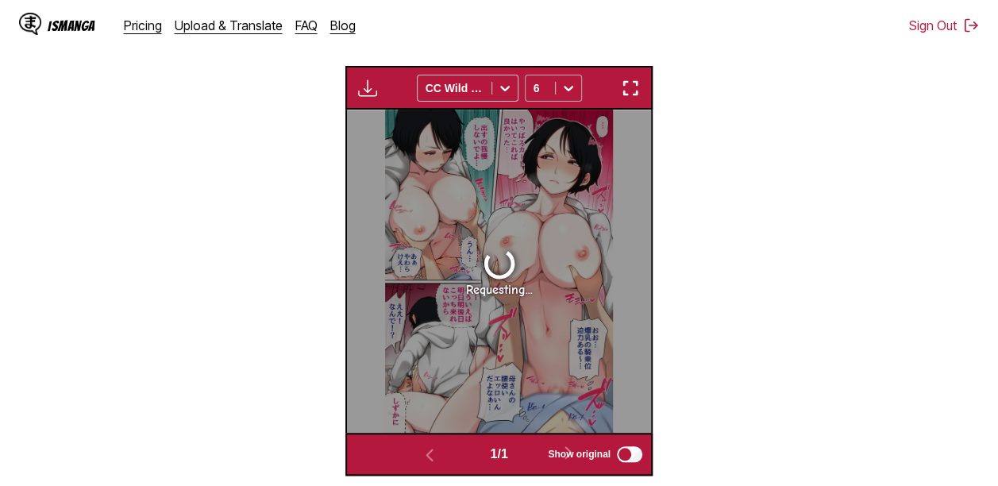
click at [562, 94] on icon at bounding box center [569, 88] width 16 height 16
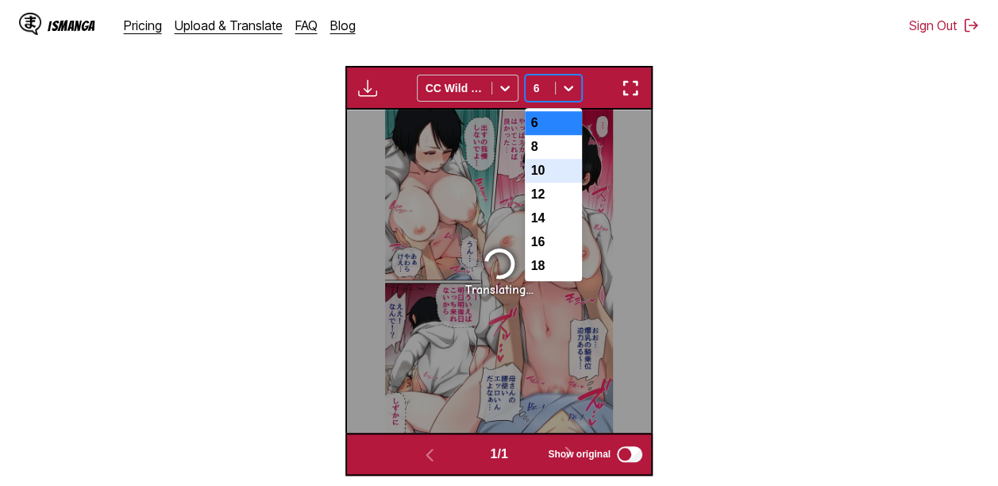
click at [546, 176] on div "10" at bounding box center [553, 171] width 57 height 24
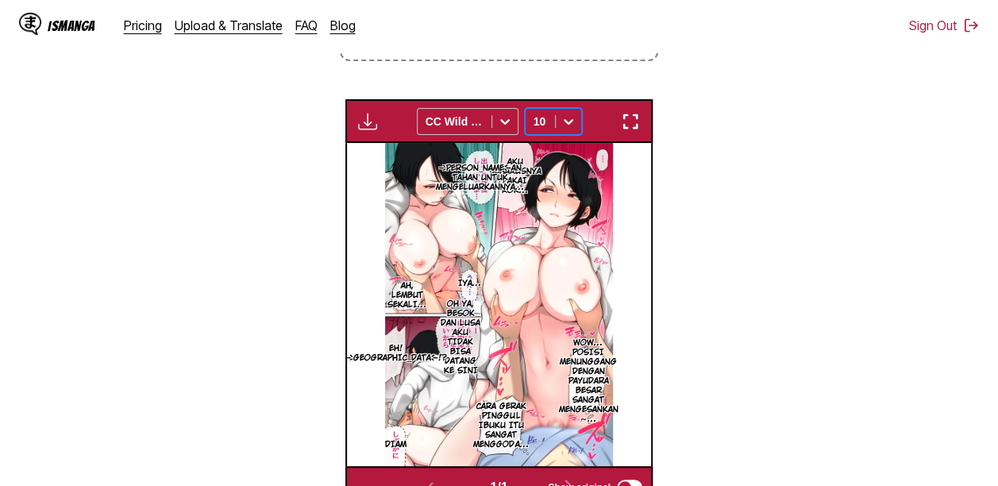
scroll to position [425, 0]
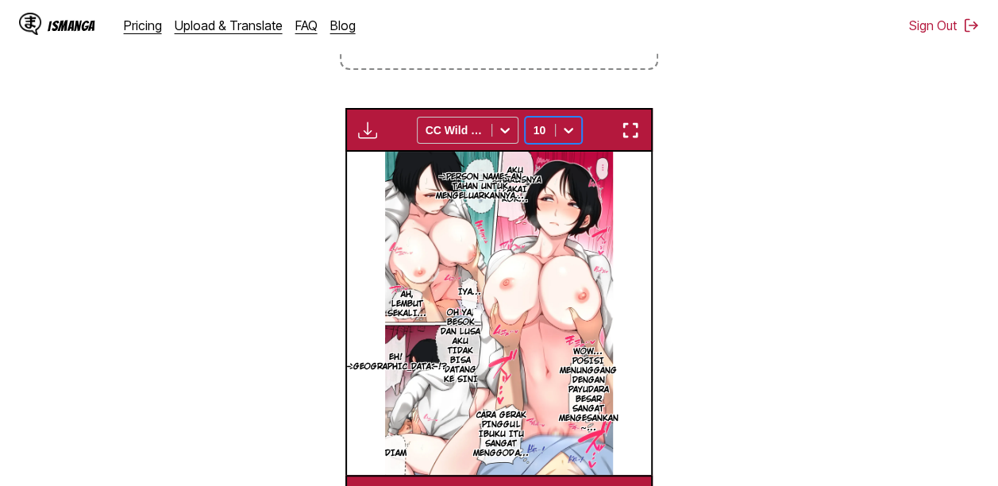
click at [550, 129] on div "10" at bounding box center [540, 130] width 29 height 22
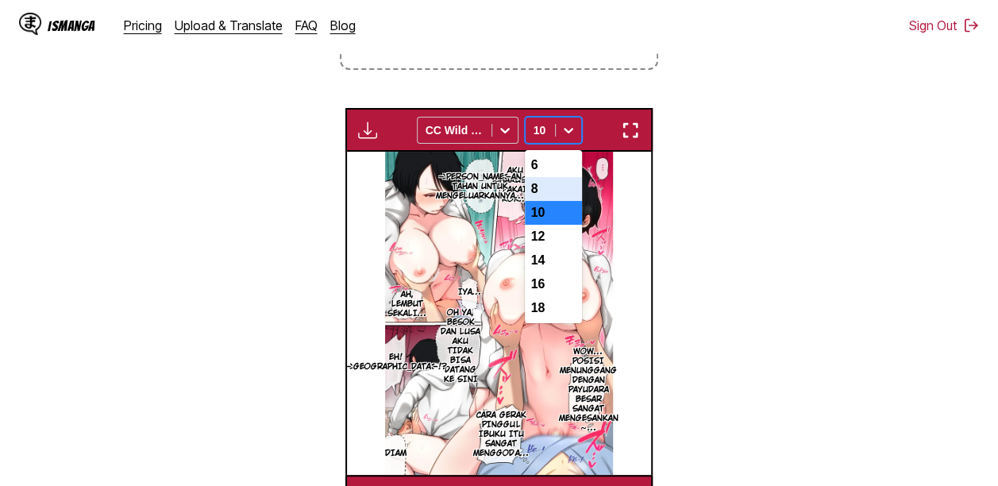
click at [545, 187] on div "8" at bounding box center [553, 189] width 57 height 24
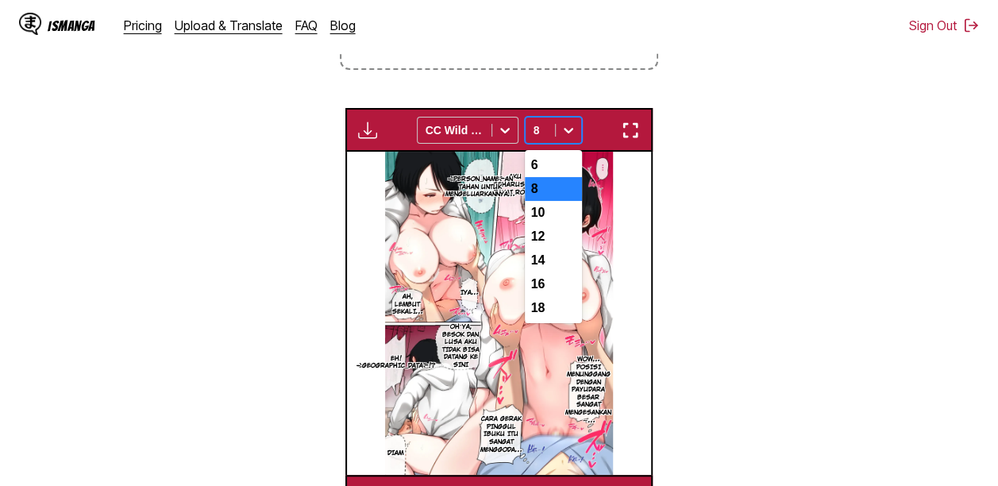
drag, startPoint x: 530, startPoint y: 127, endPoint x: 540, endPoint y: 141, distance: 17.2
click at [531, 129] on div "8" at bounding box center [540, 130] width 29 height 22
click at [556, 165] on div "6" at bounding box center [553, 165] width 57 height 24
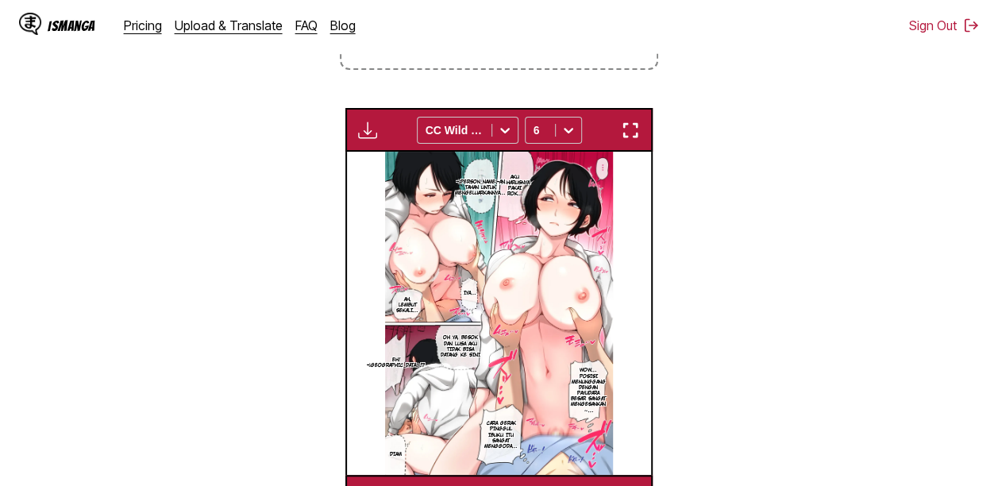
click at [359, 130] on img "button" at bounding box center [367, 130] width 19 height 19
click at [759, 184] on section "From Japanese To Indonesian Drop files here, or click to browse. Max file size:…" at bounding box center [499, 172] width 973 height 689
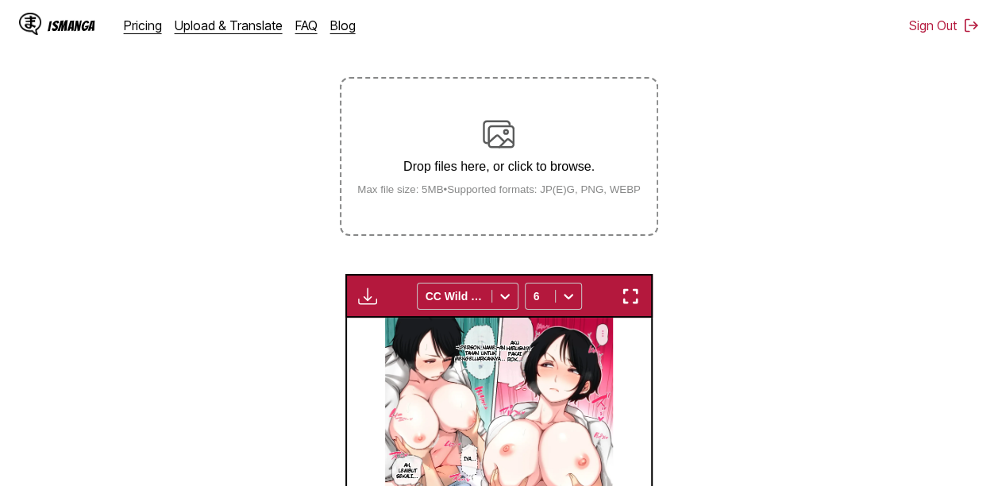
scroll to position [247, 0]
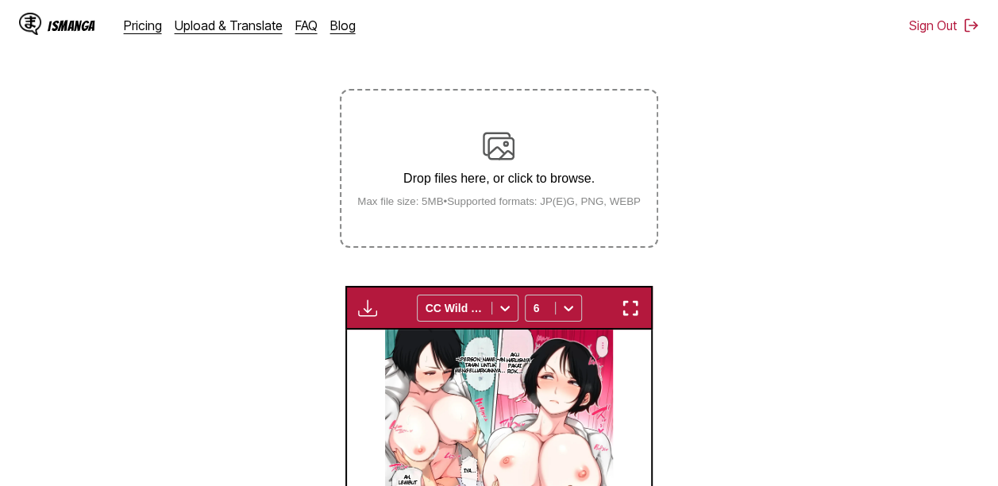
click at [530, 186] on p "Drop files here, or click to browse." at bounding box center [499, 179] width 309 height 14
click at [0, 0] on input "Drop files here, or click to browse. Max file size: 5MB • Supported formats: JP…" at bounding box center [0, 0] width 0 height 0
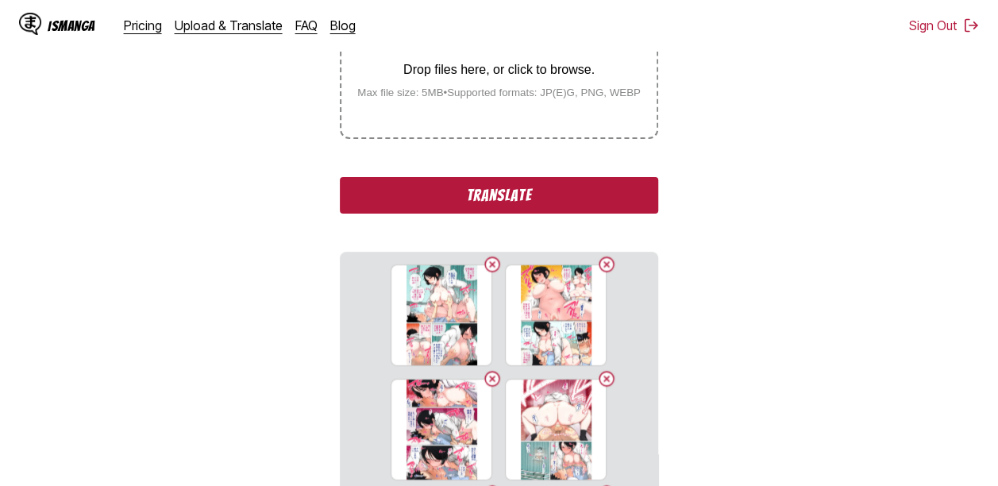
scroll to position [358, 0]
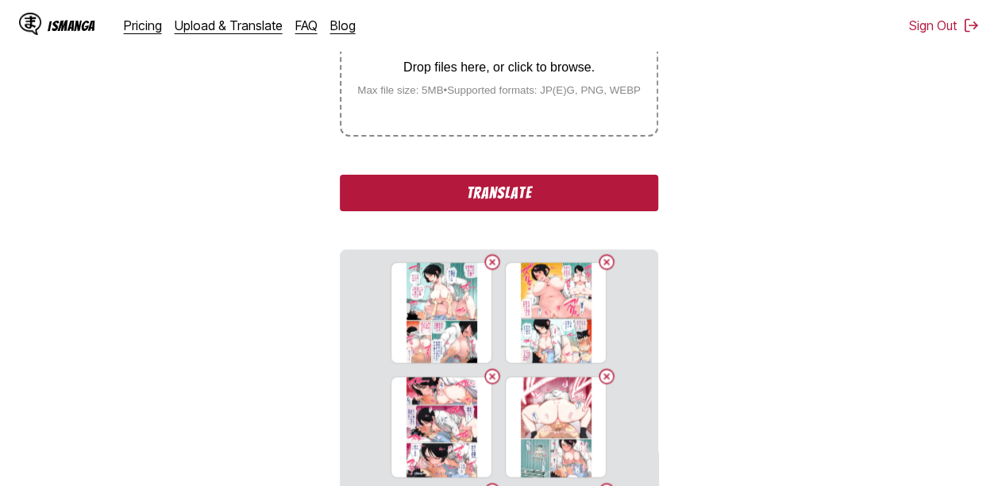
click at [594, 199] on button "Translate" at bounding box center [499, 193] width 318 height 37
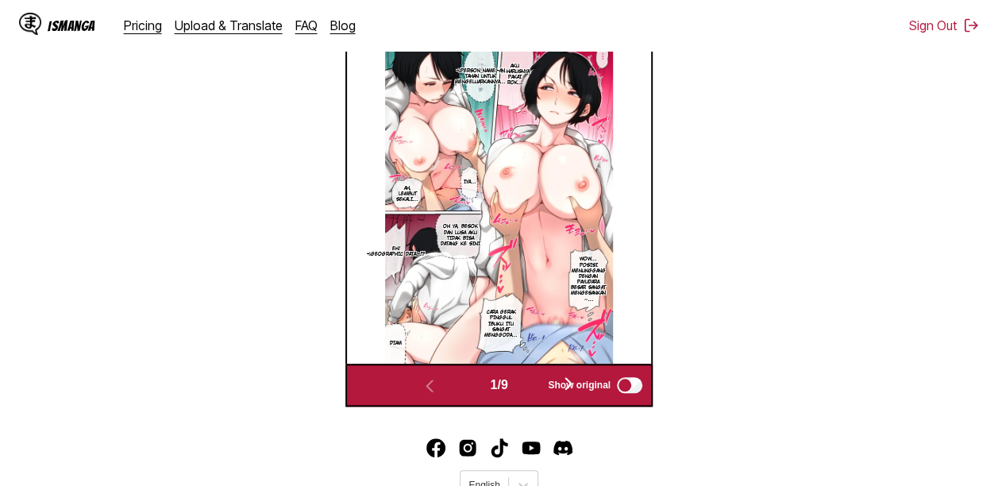
scroll to position [562, 0]
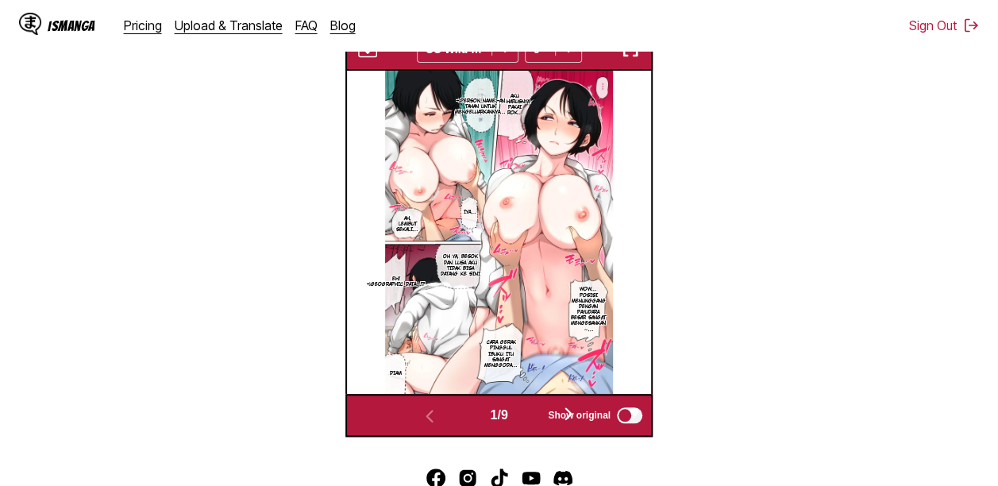
click at [526, 410] on button "button" at bounding box center [568, 414] width 95 height 23
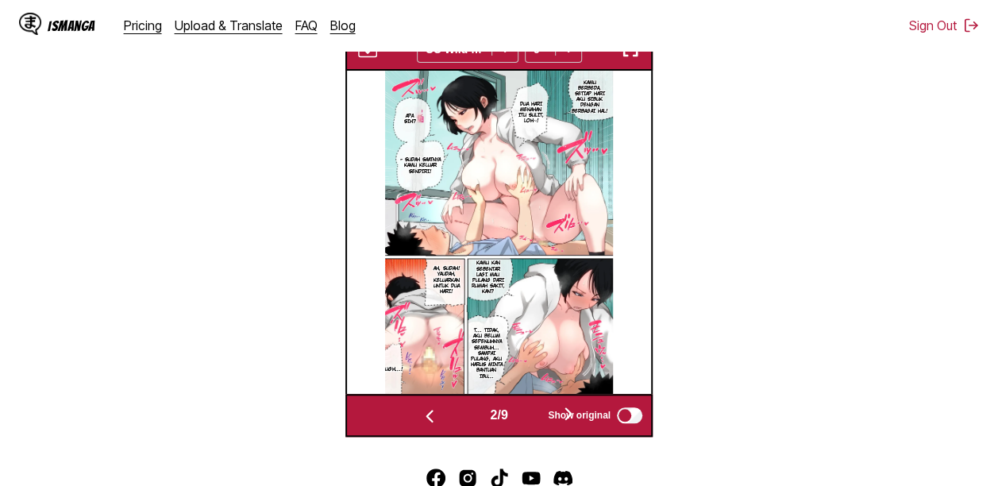
click at [526, 409] on button "button" at bounding box center [568, 414] width 95 height 23
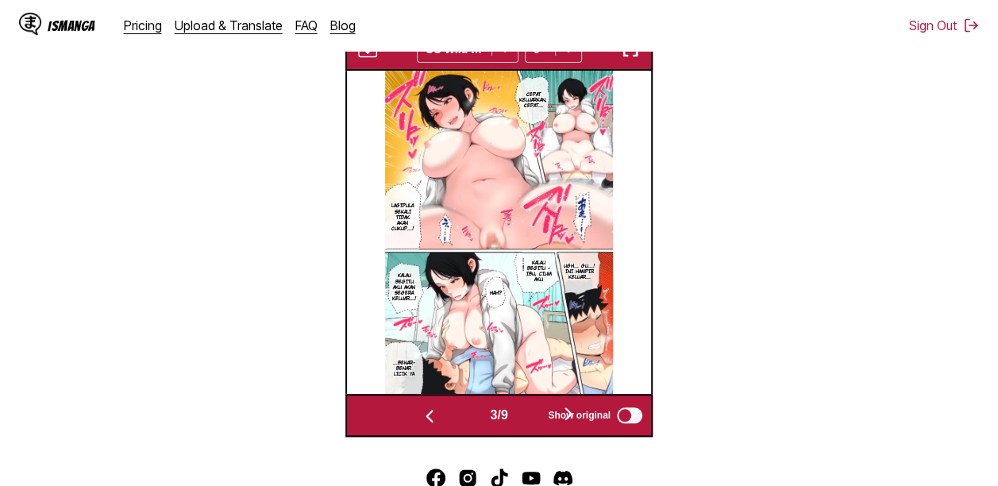
click at [533, 414] on button "button" at bounding box center [568, 414] width 95 height 23
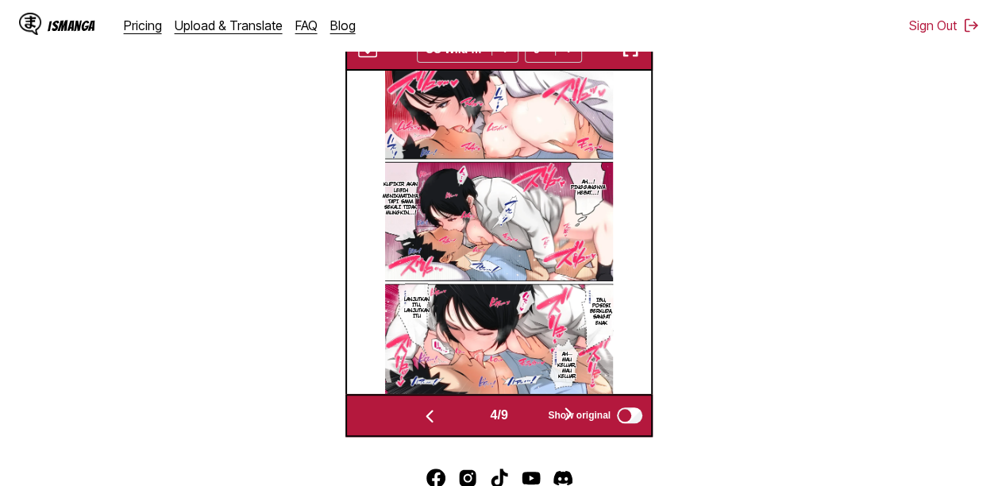
click at [533, 414] on button "button" at bounding box center [568, 414] width 95 height 23
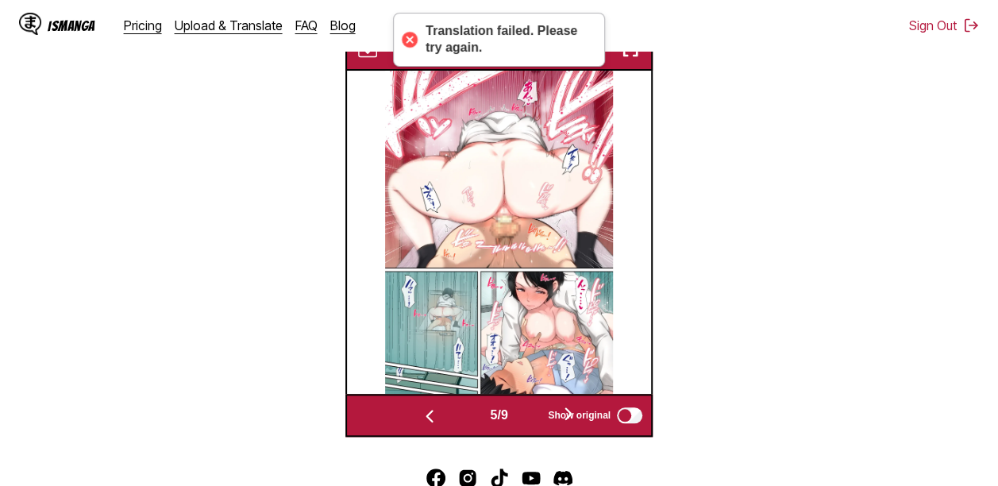
click at [533, 414] on button "button" at bounding box center [568, 414] width 95 height 23
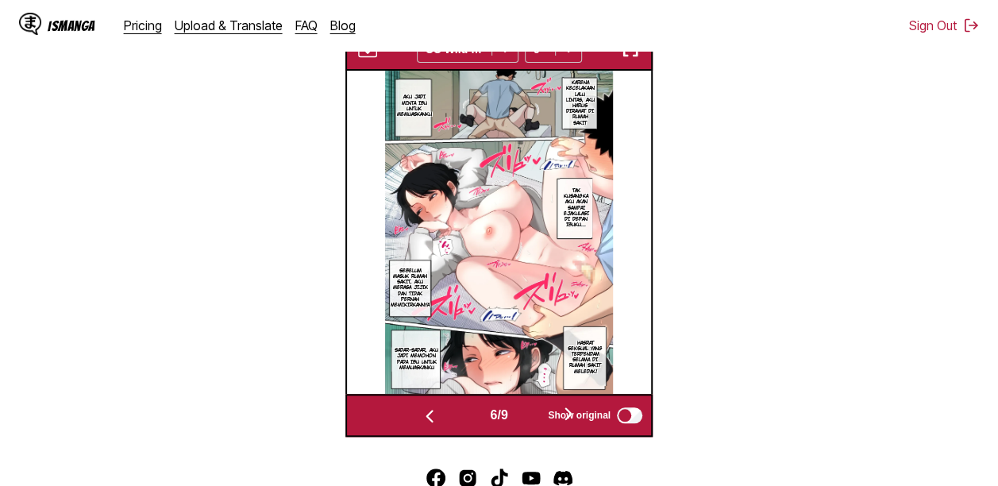
click at [533, 413] on button "button" at bounding box center [568, 414] width 95 height 23
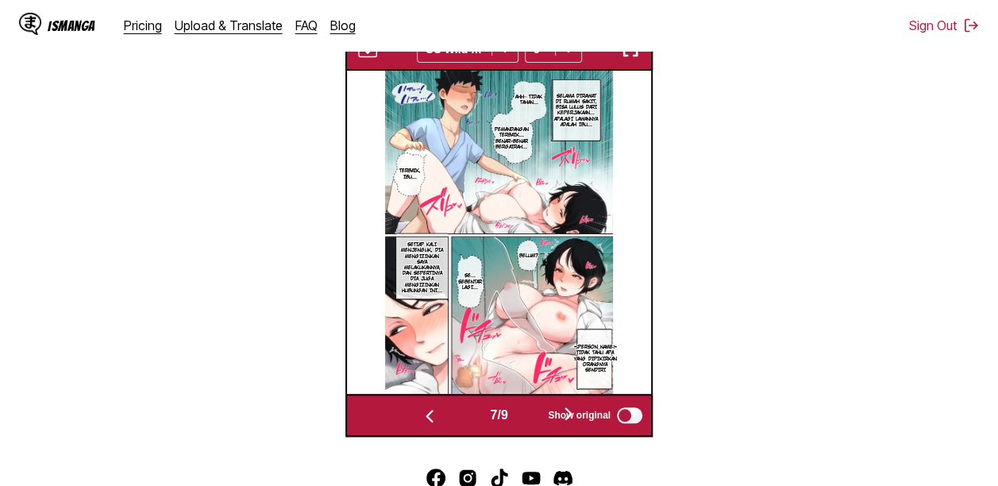
click at [533, 413] on button "button" at bounding box center [568, 414] width 95 height 23
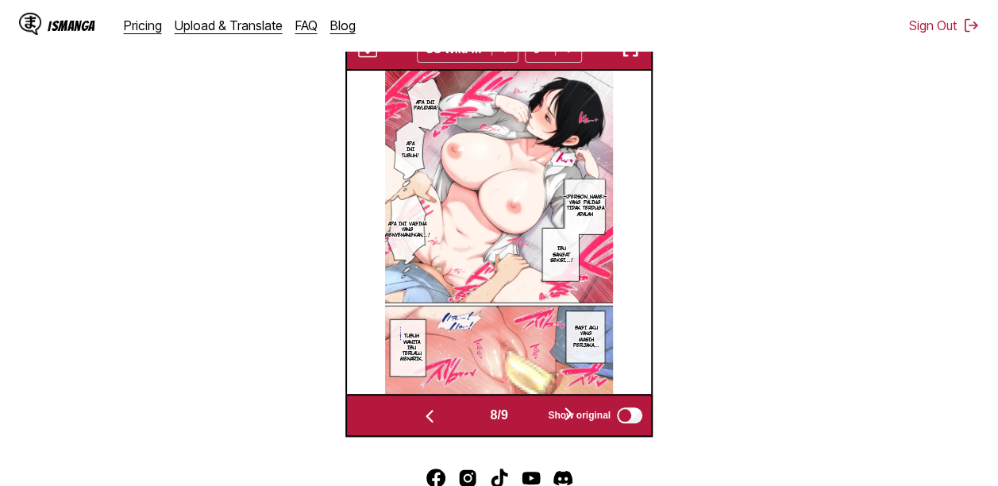
click at [533, 413] on button "button" at bounding box center [568, 414] width 95 height 23
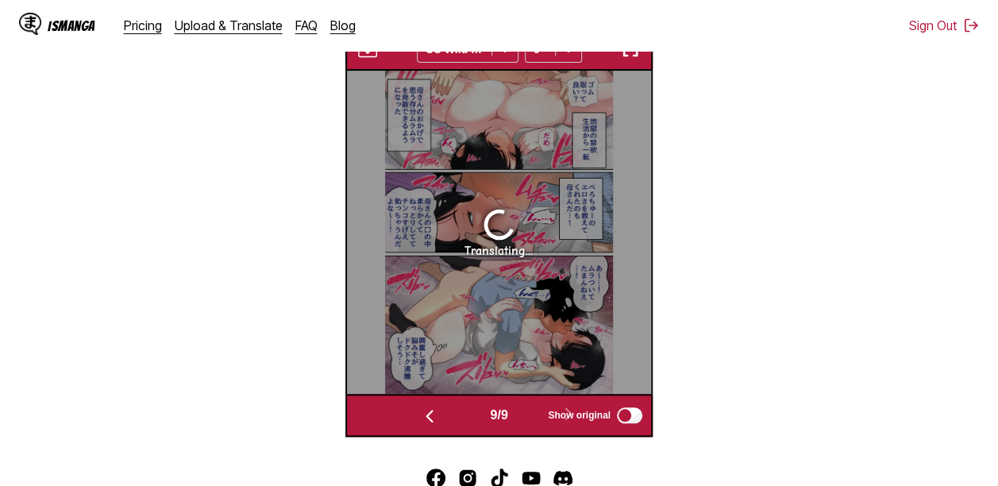
scroll to position [506, 0]
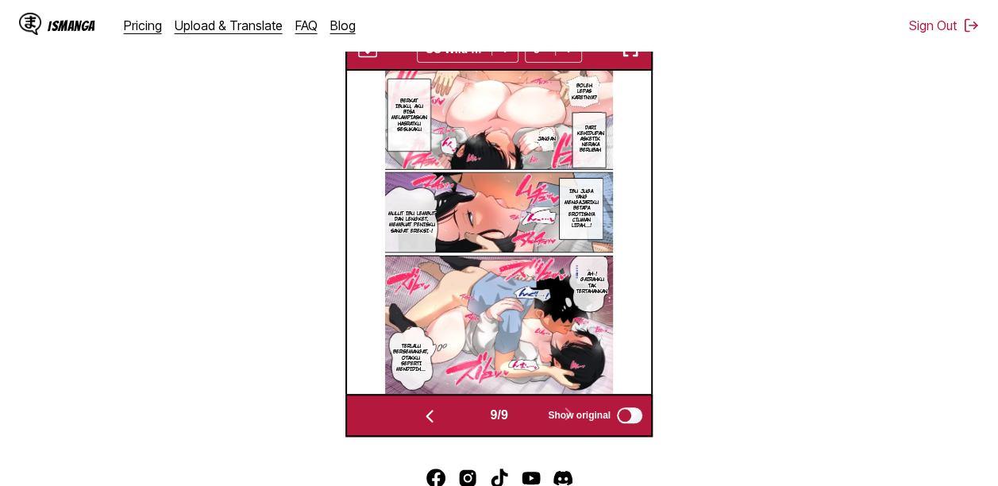
click at [370, 53] on img "button" at bounding box center [367, 49] width 19 height 19
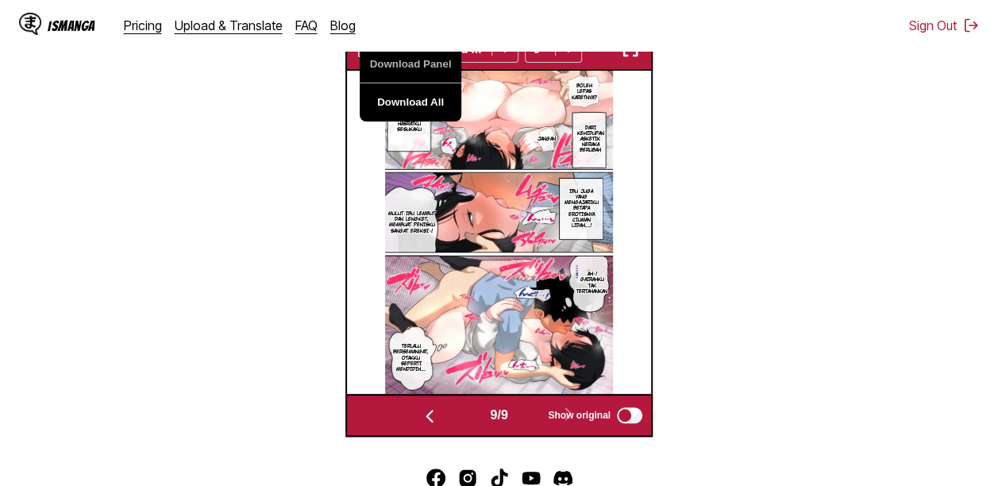
click at [399, 95] on button "Download All" at bounding box center [411, 102] width 102 height 38
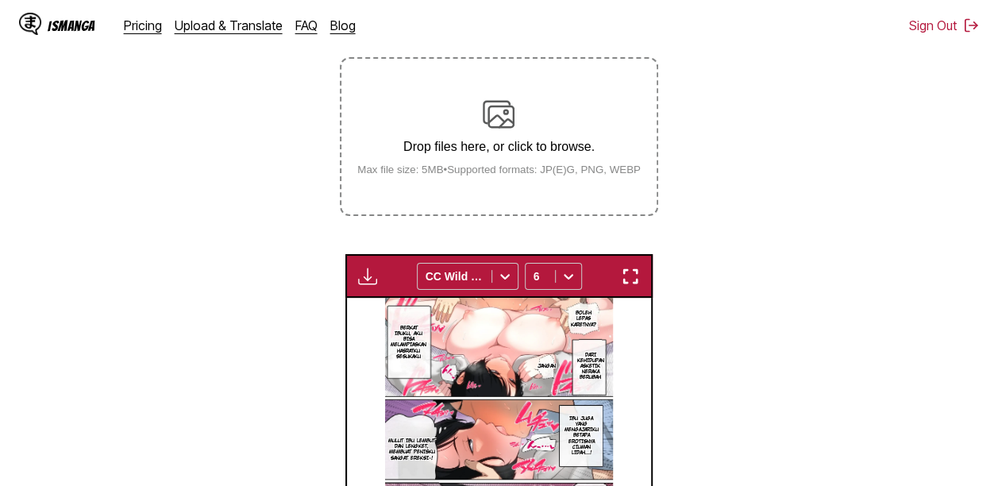
scroll to position [308, 0]
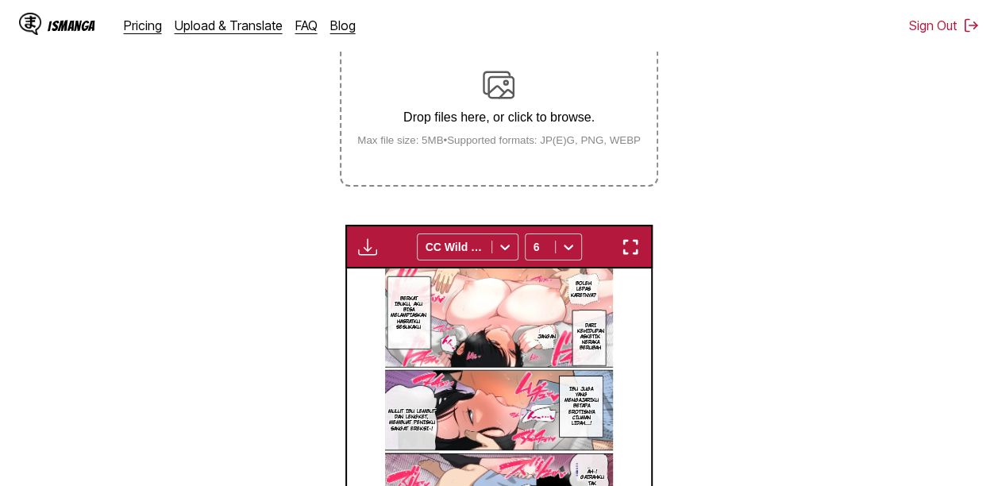
click at [361, 249] on img "button" at bounding box center [367, 246] width 19 height 19
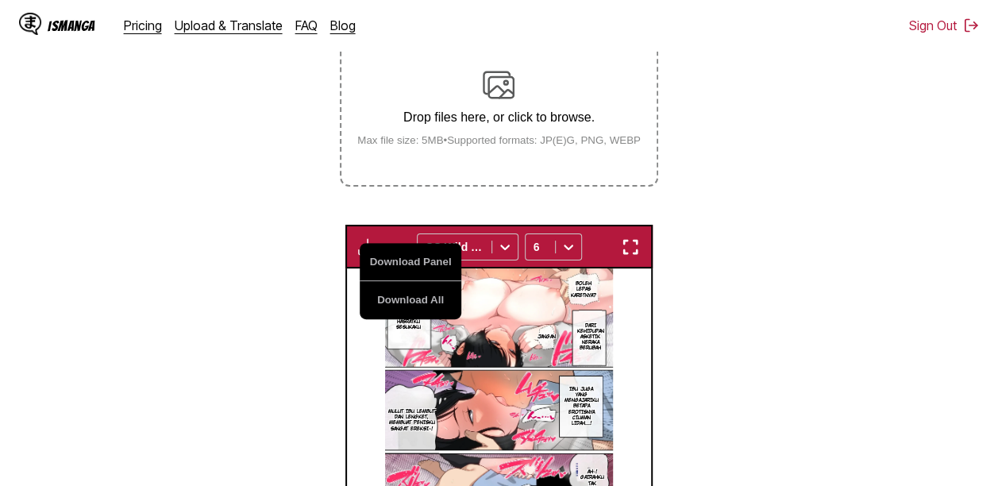
click at [819, 243] on section "From Japanese To Indonesian Drop files here, or click to browse. Max file size:…" at bounding box center [499, 289] width 973 height 689
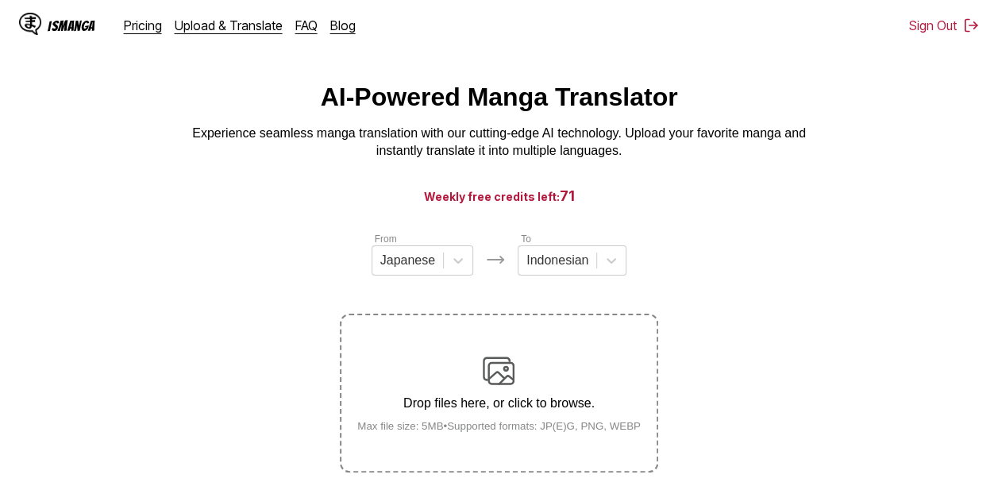
scroll to position [18, 0]
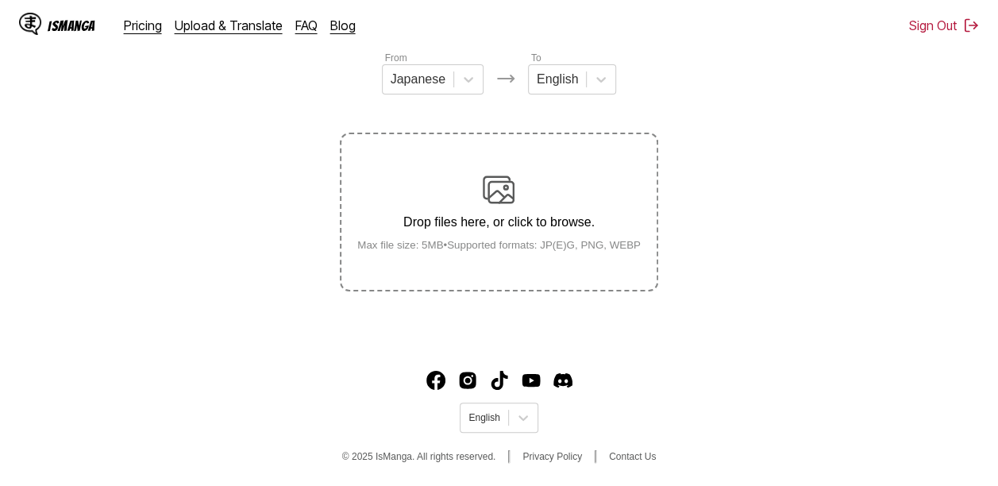
scroll to position [175, 0]
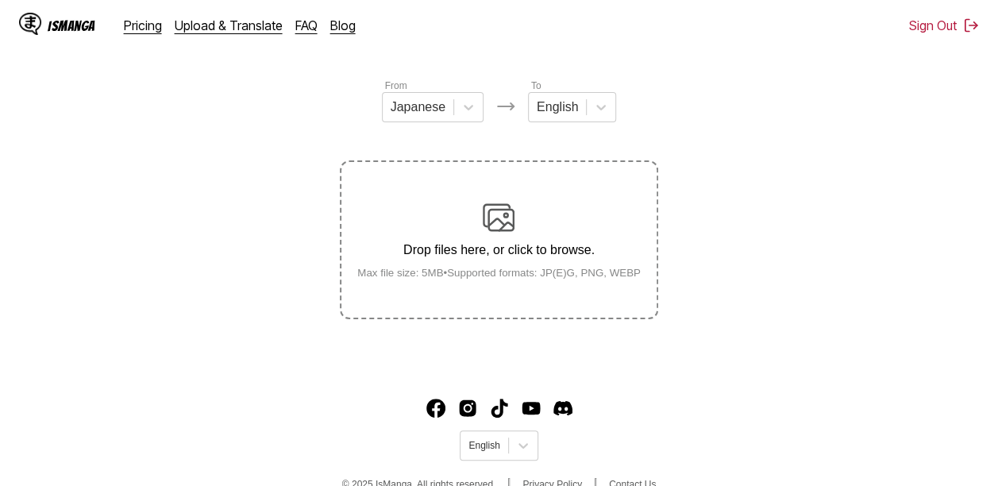
click at [509, 218] on img at bounding box center [499, 218] width 32 height 32
click at [0, 0] on input "Drop files here, or click to browse. Max file size: 5MB • Supported formats: JP…" at bounding box center [0, 0] width 0 height 0
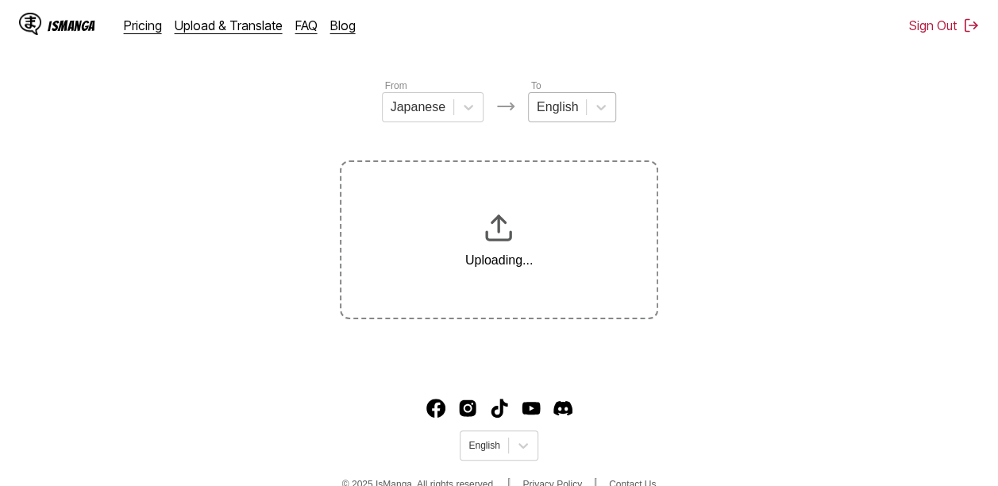
click at [577, 105] on div "English" at bounding box center [557, 107] width 57 height 24
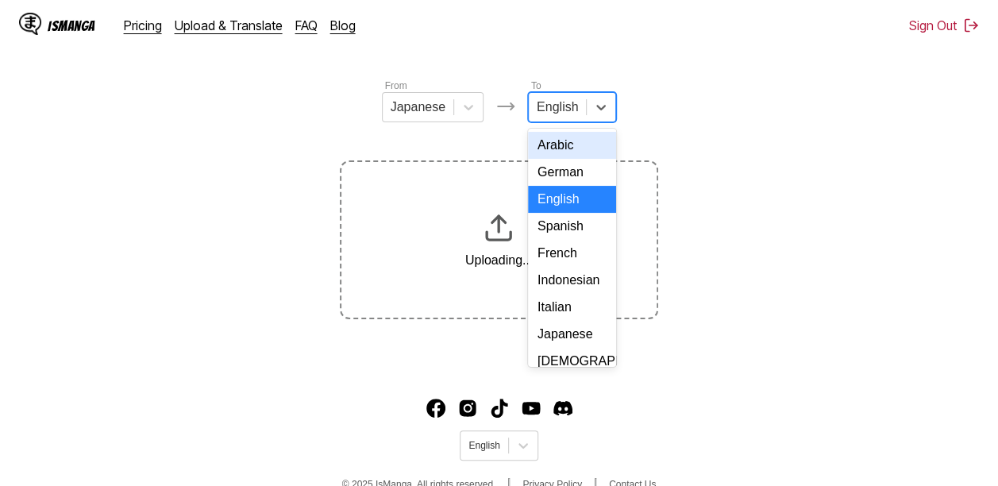
click at [591, 294] on div "Indonesian" at bounding box center [572, 280] width 88 height 27
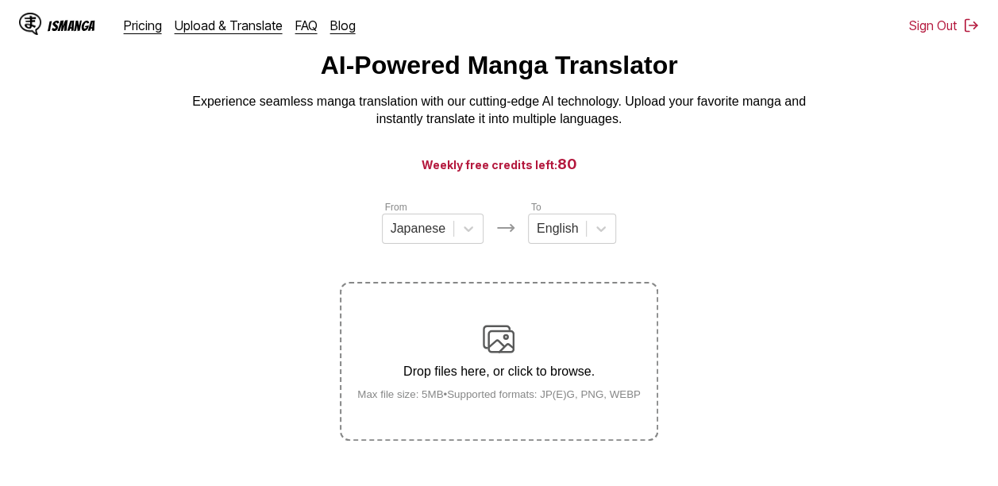
scroll to position [52, 0]
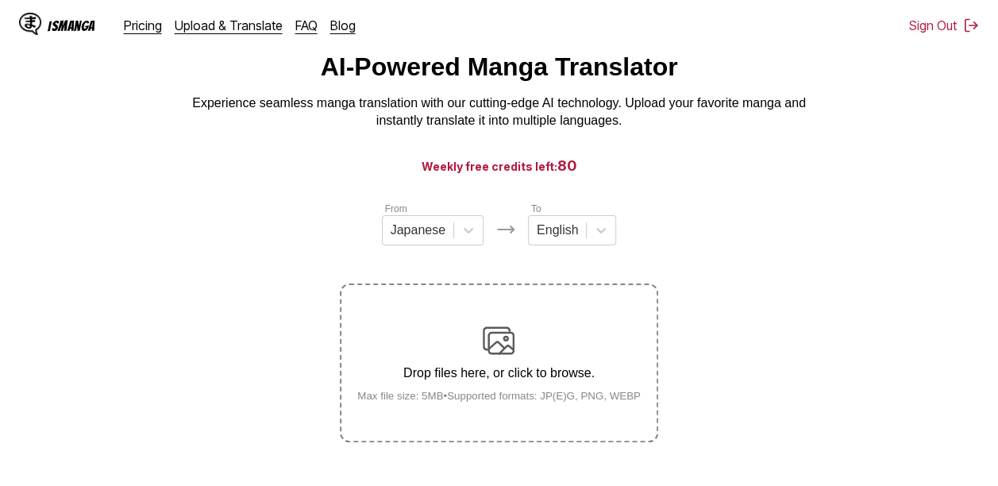
click at [521, 337] on div "Drop files here, or click to browse. Max file size: 5MB • Supported formats: JP…" at bounding box center [499, 363] width 309 height 77
click at [0, 0] on input "Drop files here, or click to browse. Max file size: 5MB • Supported formats: JP…" at bounding box center [0, 0] width 0 height 0
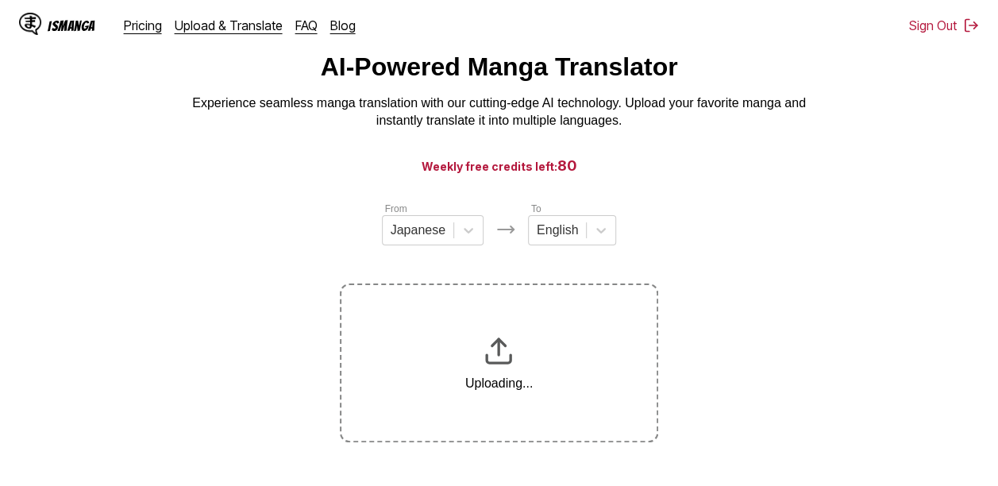
scroll to position [203, 0]
